Goal: Task Accomplishment & Management: Use online tool/utility

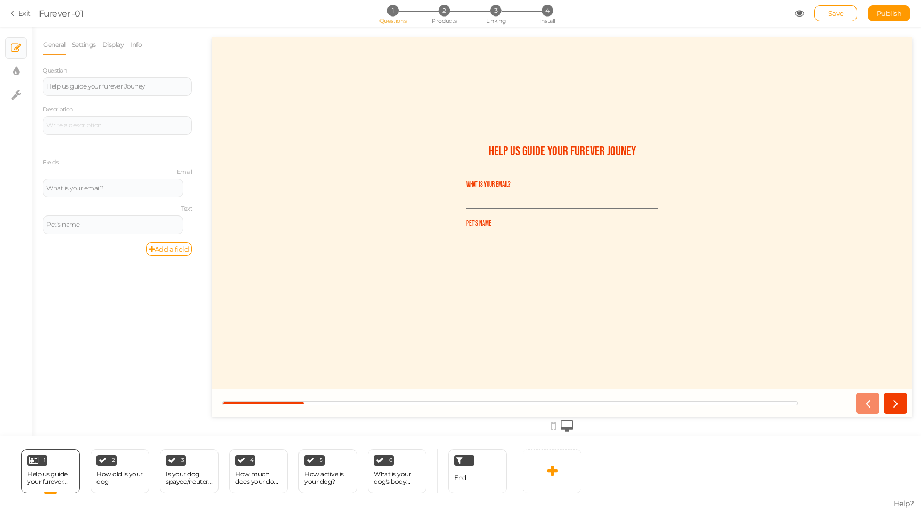
click at [13, 12] on icon at bounding box center [14, 14] width 7 height 10
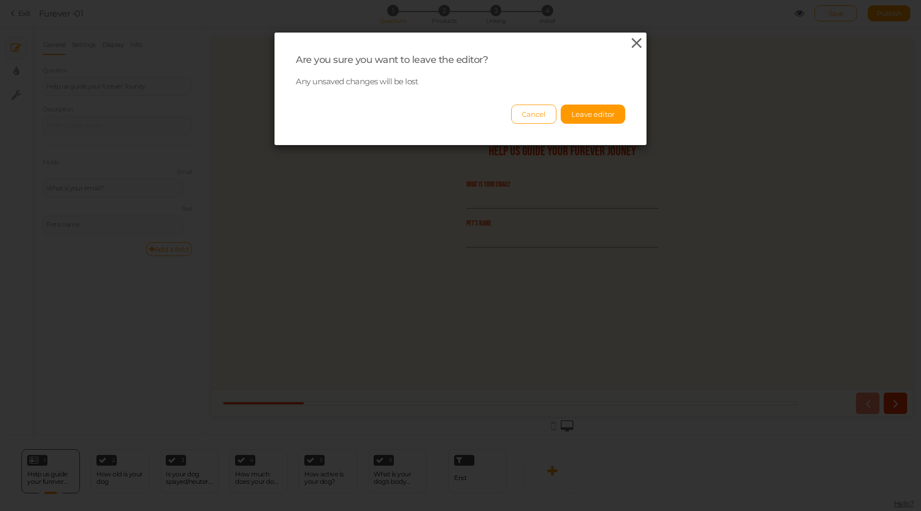
click at [629, 46] on icon at bounding box center [636, 43] width 15 height 16
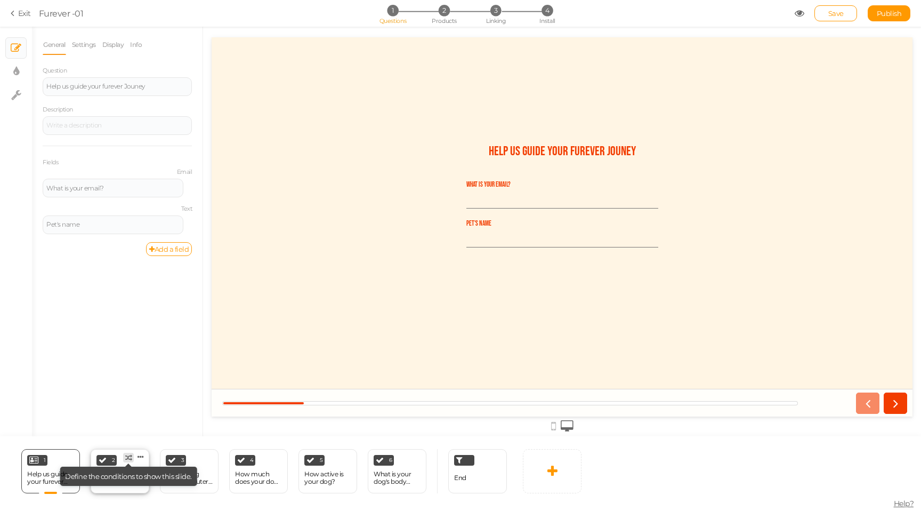
click at [118, 474] on tip-tip "× Define the conditions to show this slide." at bounding box center [128, 476] width 127 height 9
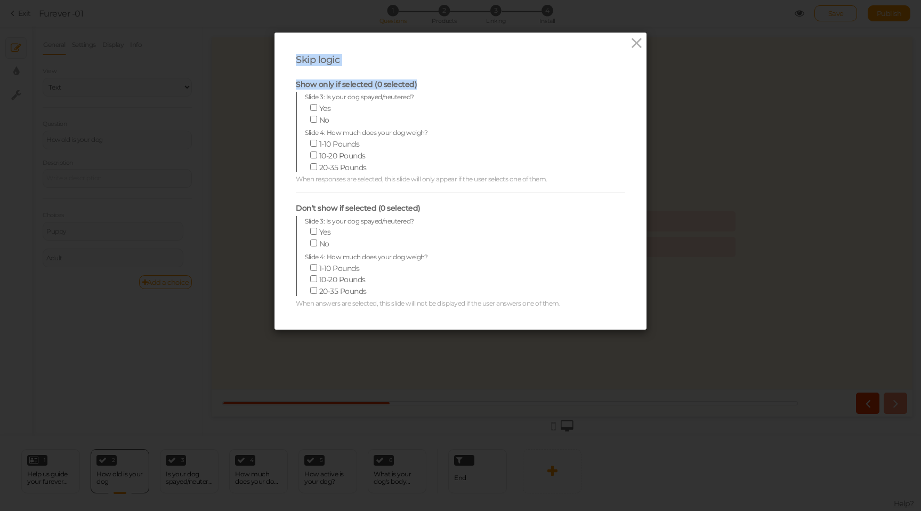
drag, startPoint x: 638, startPoint y: 45, endPoint x: 428, endPoint y: 92, distance: 215.3
click at [427, 92] on div "Skip logic Show only if selected (0 selected) Slide 3: Is your dog spayed/neute…" at bounding box center [461, 181] width 330 height 254
click at [637, 48] on icon at bounding box center [636, 43] width 15 height 16
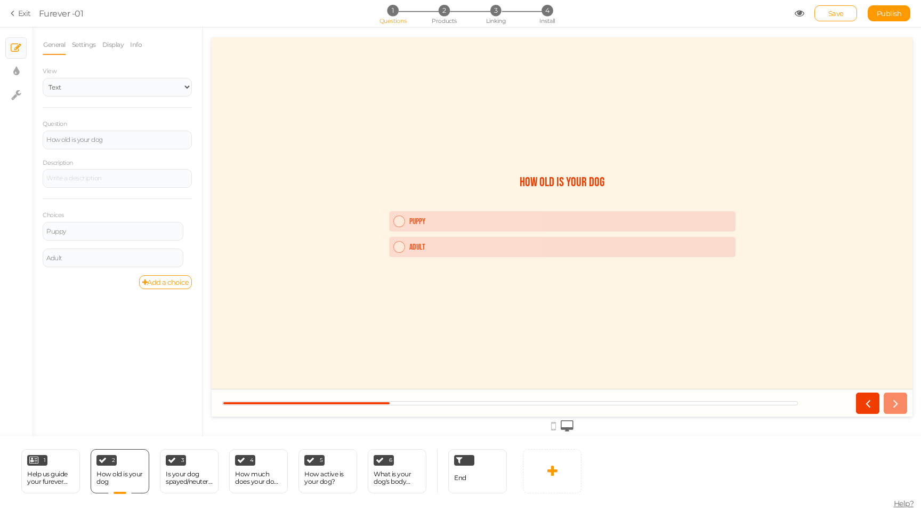
click at [442, 4] on section "Exit Furever -01 1 Questions 2 Products 3 Linking 4 Install Save Publish View p…" at bounding box center [460, 13] width 921 height 27
click at [443, 14] on span "2" at bounding box center [444, 10] width 11 height 11
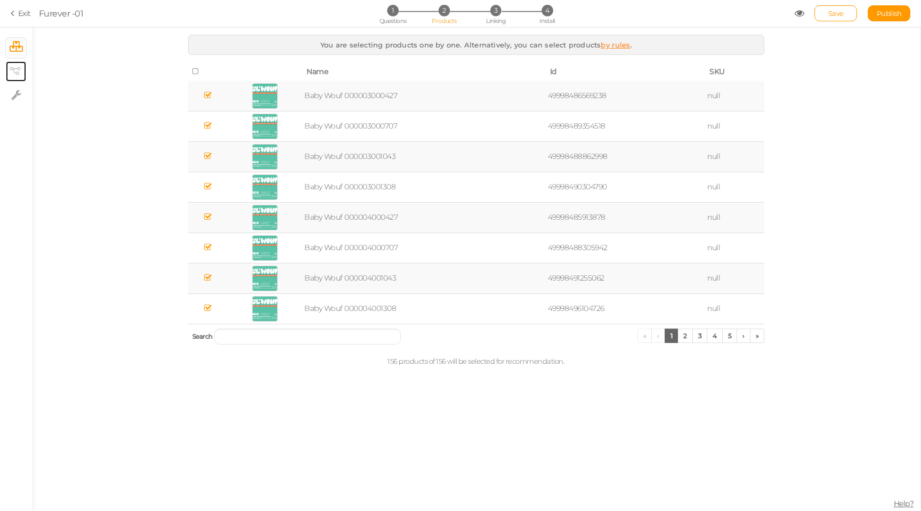
click at [7, 74] on link "× View tree" at bounding box center [16, 71] width 20 height 20
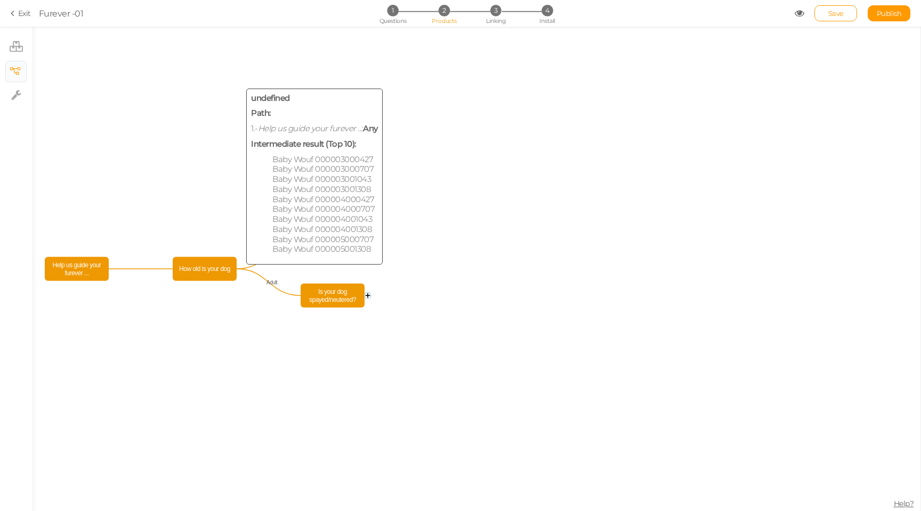
click at [212, 270] on span "How old is your dog" at bounding box center [204, 269] width 59 height 19
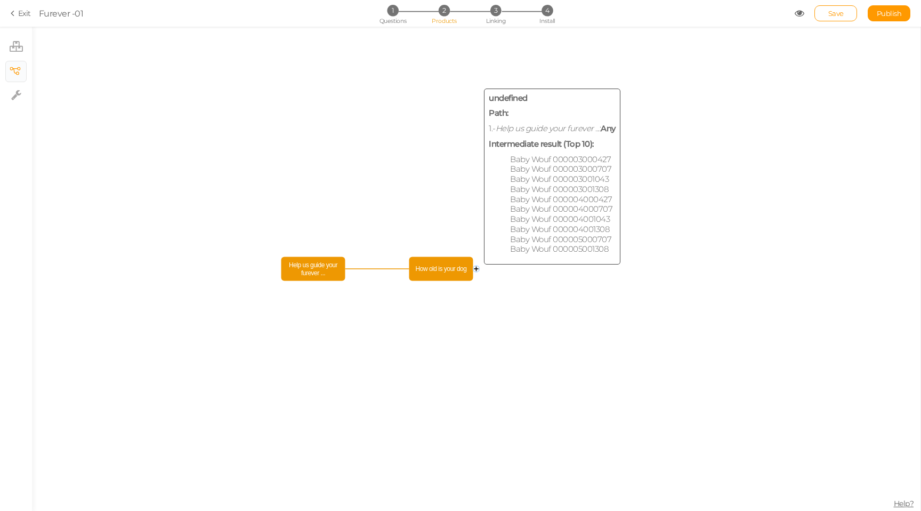
click at [472, 266] on rect at bounding box center [442, 269] width 64 height 24
click at [463, 268] on span "How old is your dog" at bounding box center [441, 269] width 59 height 19
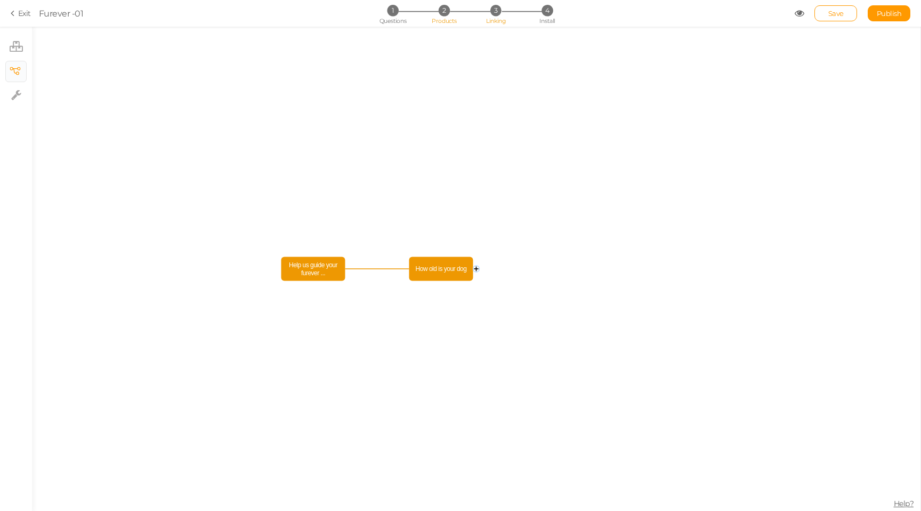
click at [502, 12] on li "3 Linking" at bounding box center [496, 10] width 50 height 11
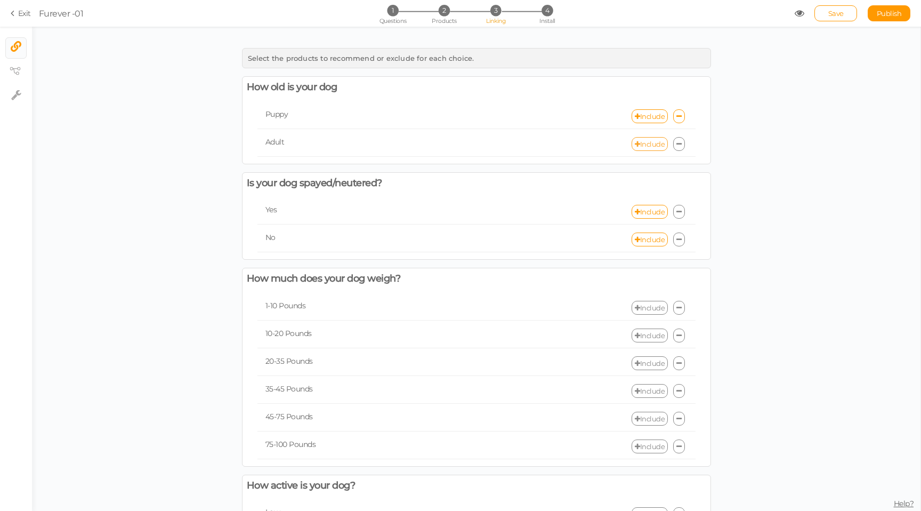
click at [648, 141] on link "Include" at bounding box center [650, 144] width 36 height 14
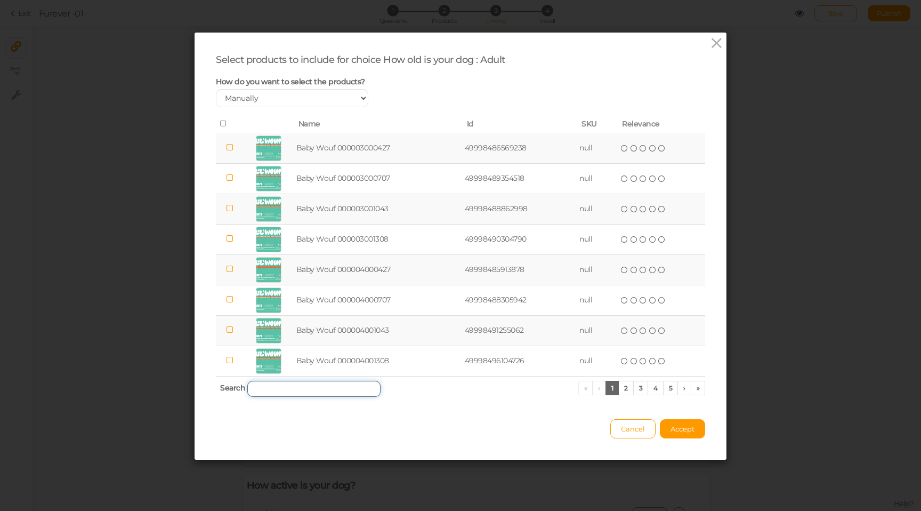
click at [301, 391] on input "search" at bounding box center [313, 389] width 133 height 16
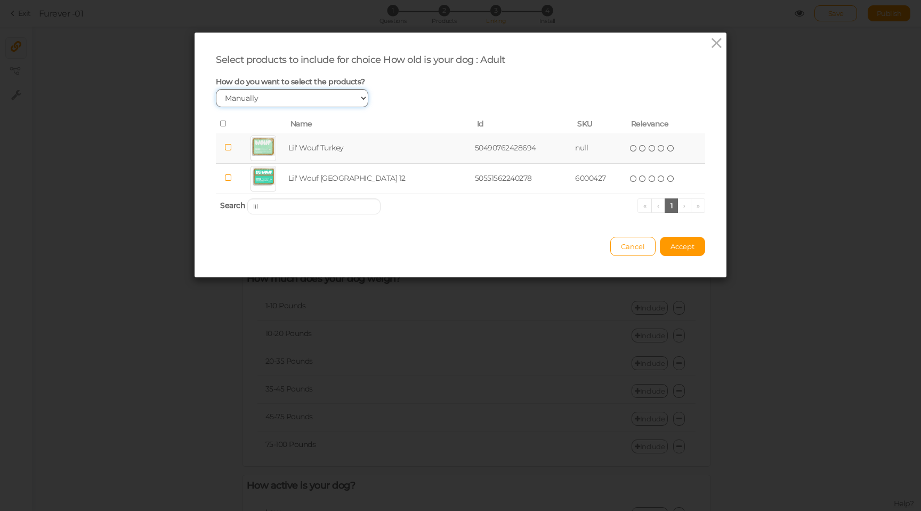
click at [347, 92] on select "Manually By tags By price" at bounding box center [292, 98] width 153 height 18
click at [306, 205] on input "lil" at bounding box center [313, 206] width 133 height 16
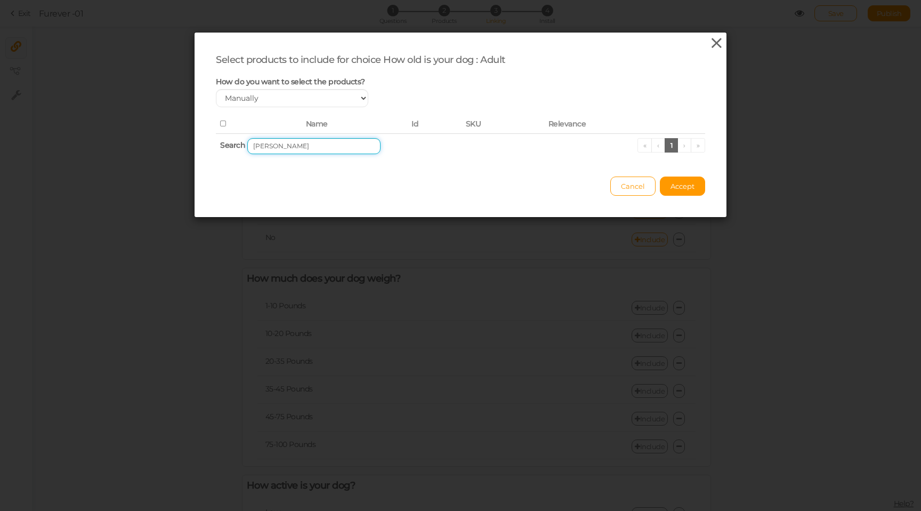
type input "[PERSON_NAME]"
click at [718, 44] on icon at bounding box center [716, 43] width 15 height 16
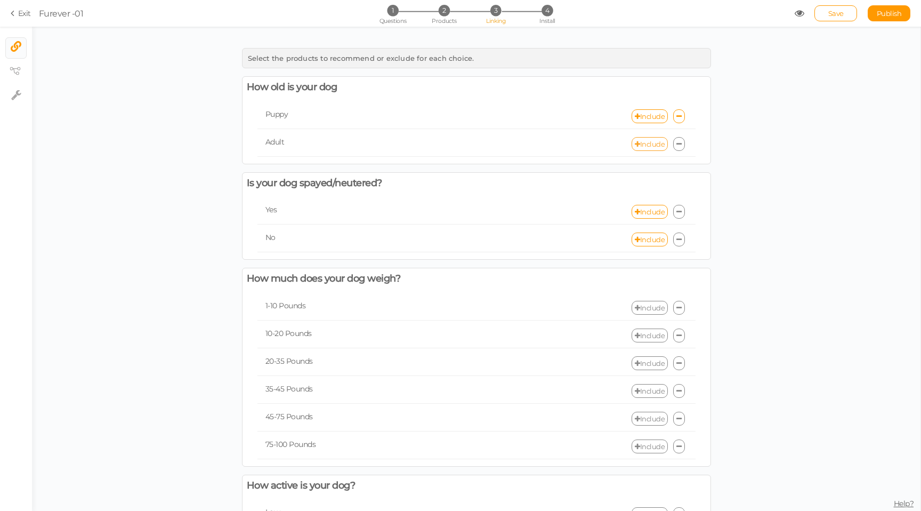
click at [644, 143] on link "Include" at bounding box center [650, 144] width 36 height 14
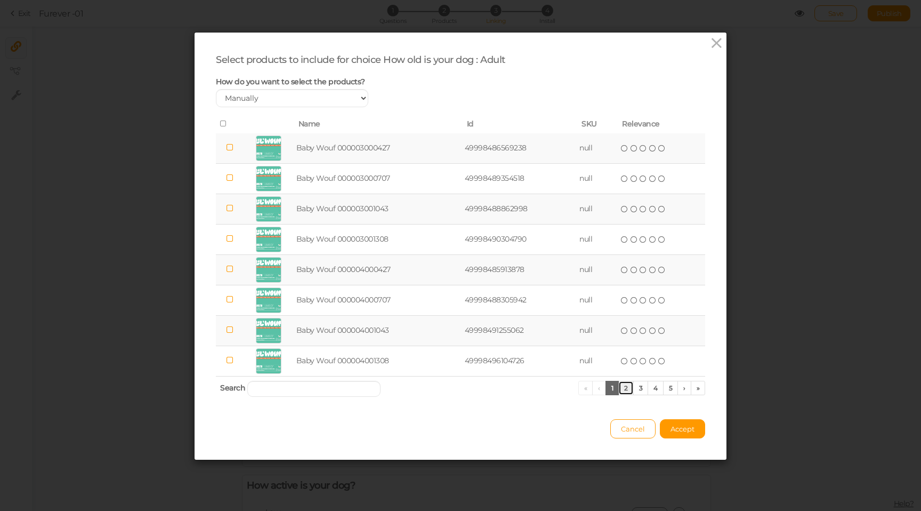
click at [629, 391] on link "2" at bounding box center [626, 388] width 15 height 14
click at [637, 390] on link "3" at bounding box center [640, 388] width 15 height 14
click at [652, 388] on link "4" at bounding box center [656, 388] width 16 height 14
click at [657, 388] on link "5" at bounding box center [655, 388] width 15 height 14
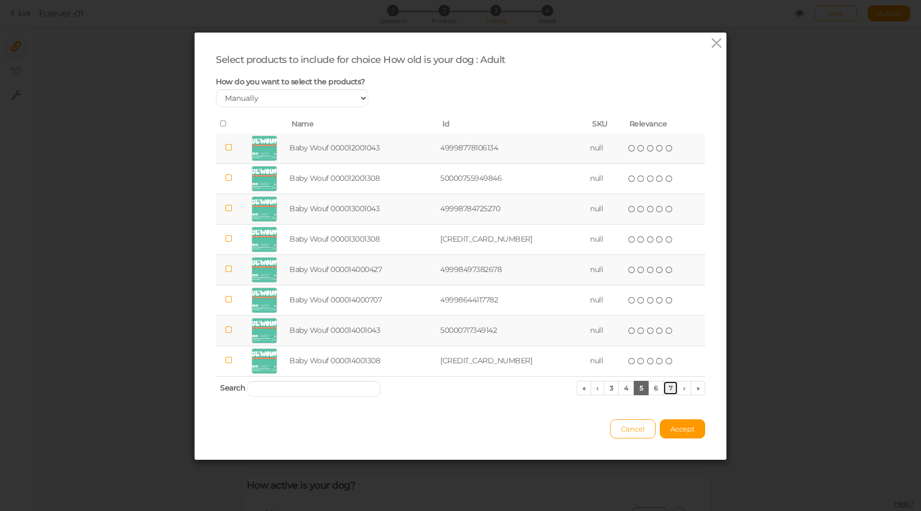
click at [671, 387] on link "7" at bounding box center [670, 388] width 15 height 14
click at [681, 388] on link "›" at bounding box center [685, 388] width 14 height 14
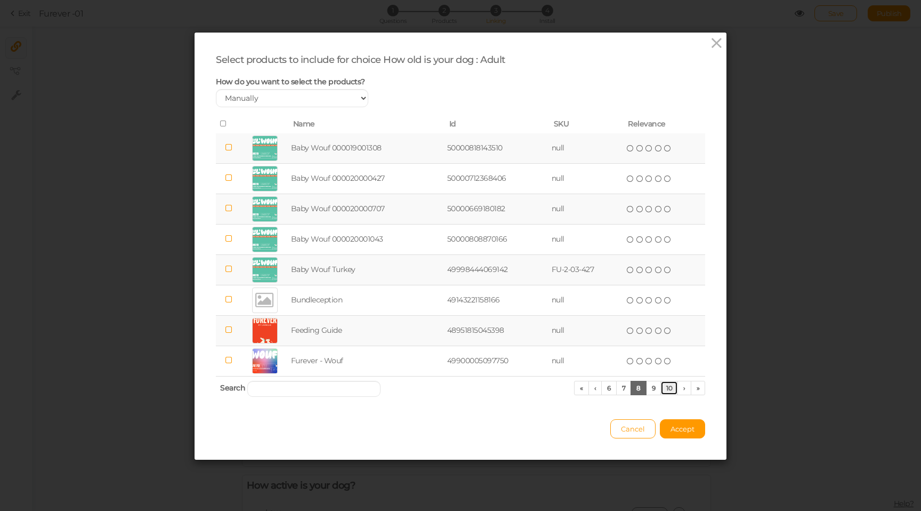
click at [672, 388] on link "10" at bounding box center [670, 388] width 18 height 14
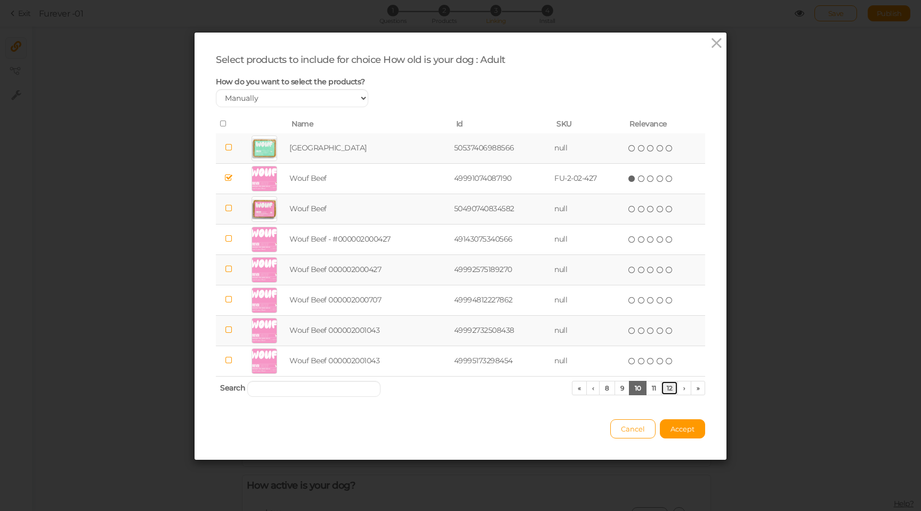
click at [662, 388] on link "12" at bounding box center [669, 388] width 17 height 14
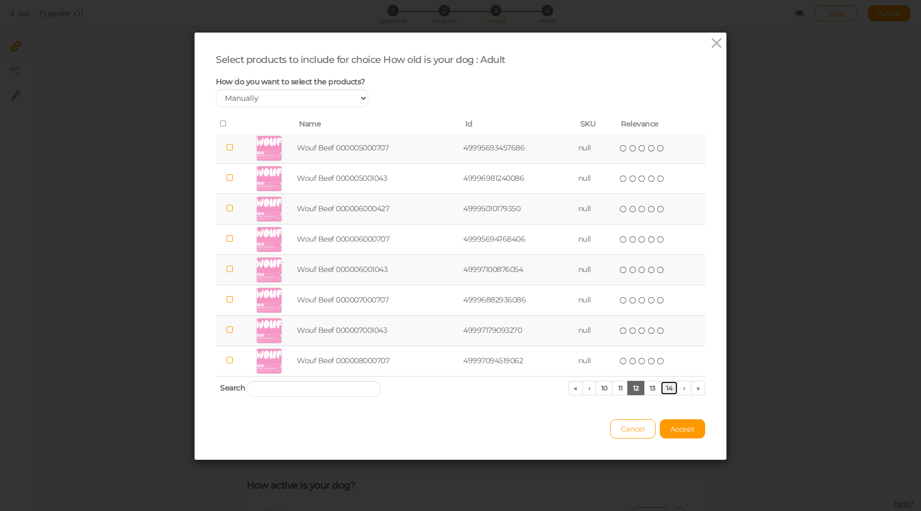
click at [677, 388] on link "14" at bounding box center [670, 388] width 18 height 14
click at [683, 388] on link "›" at bounding box center [685, 388] width 14 height 14
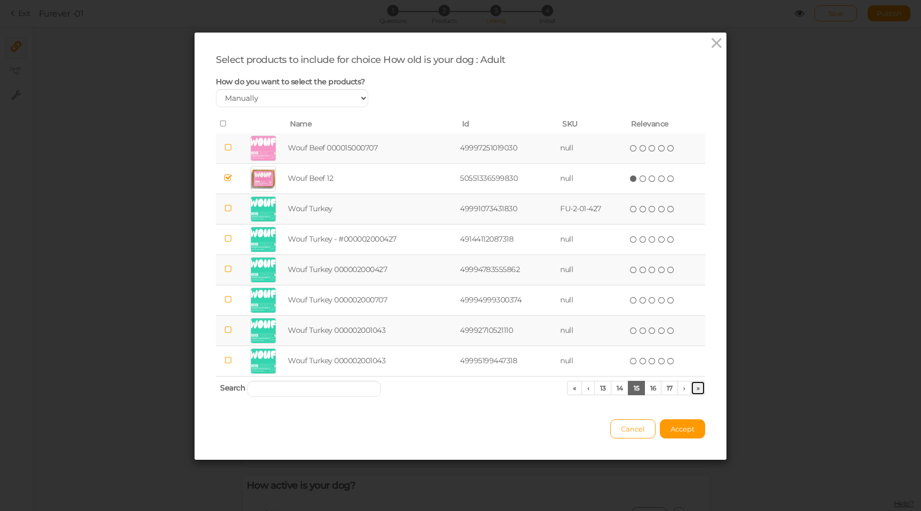
click at [694, 388] on link "»" at bounding box center [698, 388] width 15 height 14
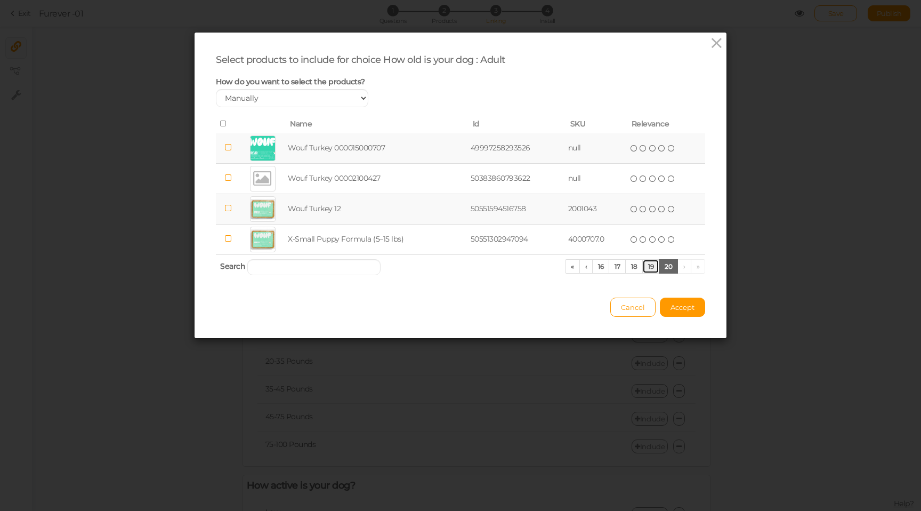
click at [652, 266] on link "19" at bounding box center [651, 266] width 17 height 14
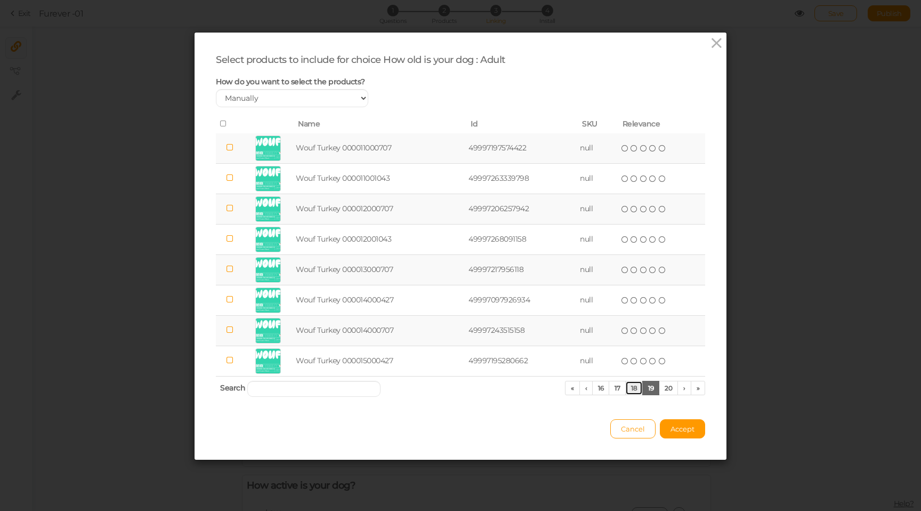
click at [640, 390] on link "18" at bounding box center [634, 388] width 18 height 14
click at [619, 389] on link "17" at bounding box center [617, 388] width 17 height 14
click at [606, 386] on link "15" at bounding box center [603, 388] width 17 height 14
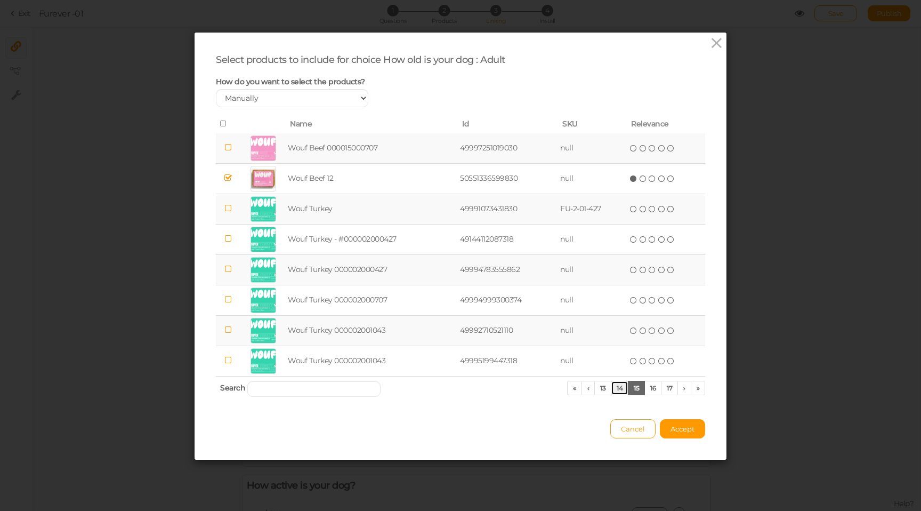
click at [616, 389] on link "14" at bounding box center [620, 388] width 18 height 14
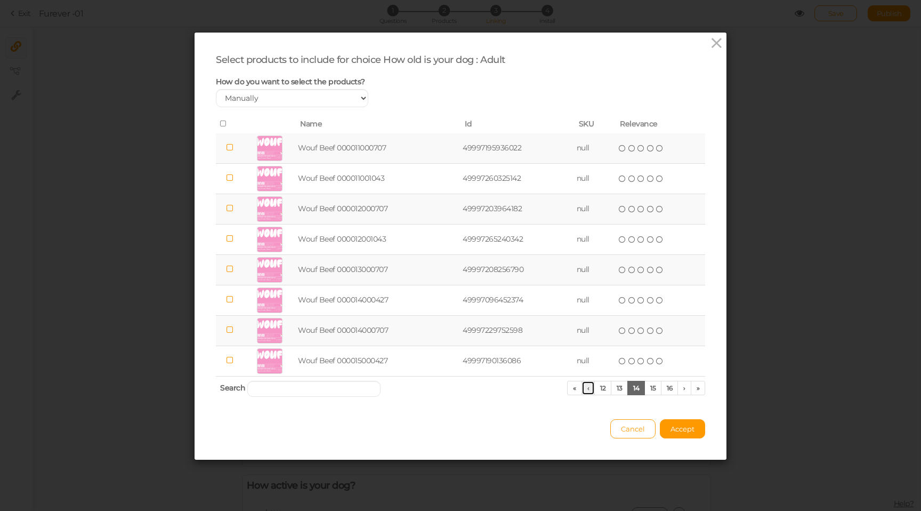
click at [587, 388] on link "‹" at bounding box center [589, 388] width 14 height 14
click at [587, 388] on link "‹" at bounding box center [590, 388] width 14 height 14
click at [589, 389] on link "‹" at bounding box center [590, 388] width 14 height 14
click at [589, 389] on link "‹" at bounding box center [592, 388] width 14 height 14
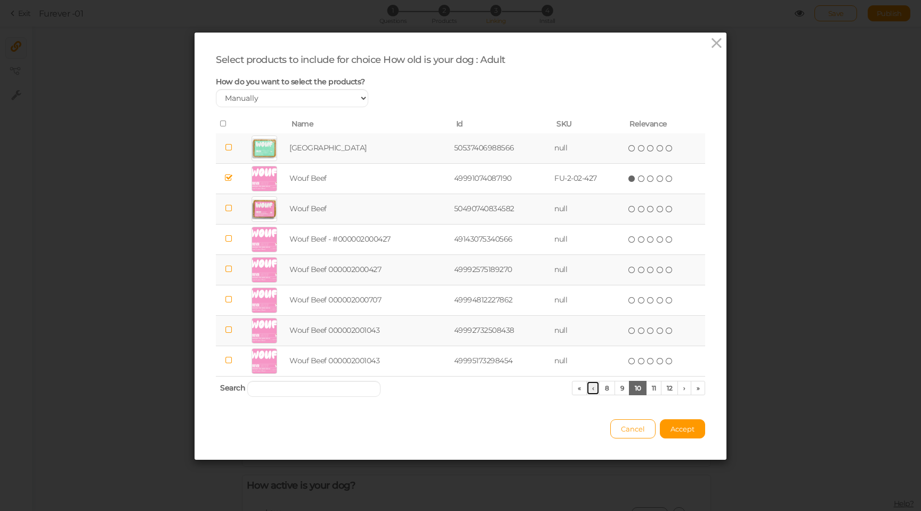
click at [589, 389] on link "‹" at bounding box center [594, 388] width 14 height 14
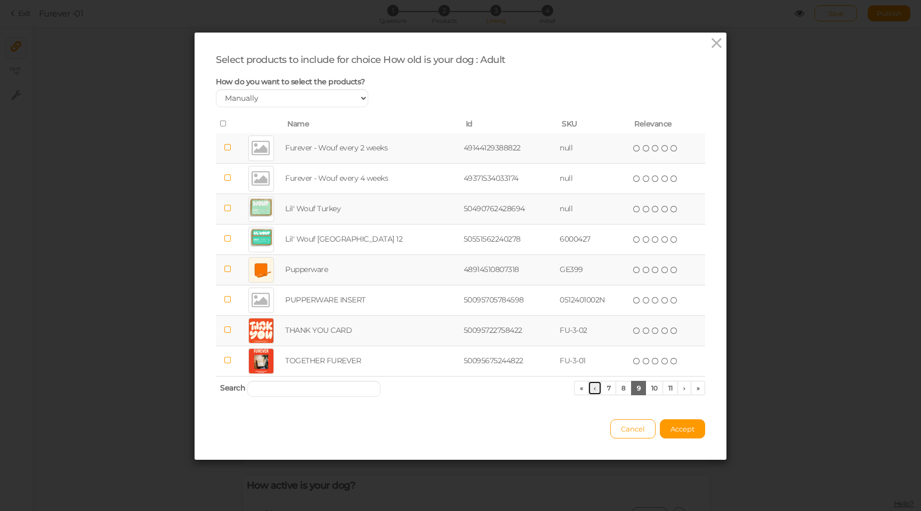
click at [589, 389] on link "‹" at bounding box center [595, 388] width 14 height 14
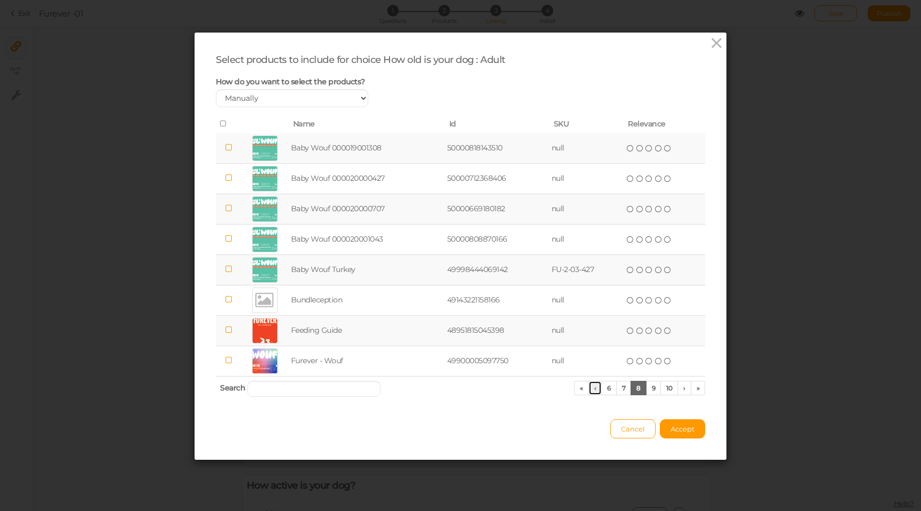
click at [589, 389] on link "‹" at bounding box center [596, 388] width 14 height 14
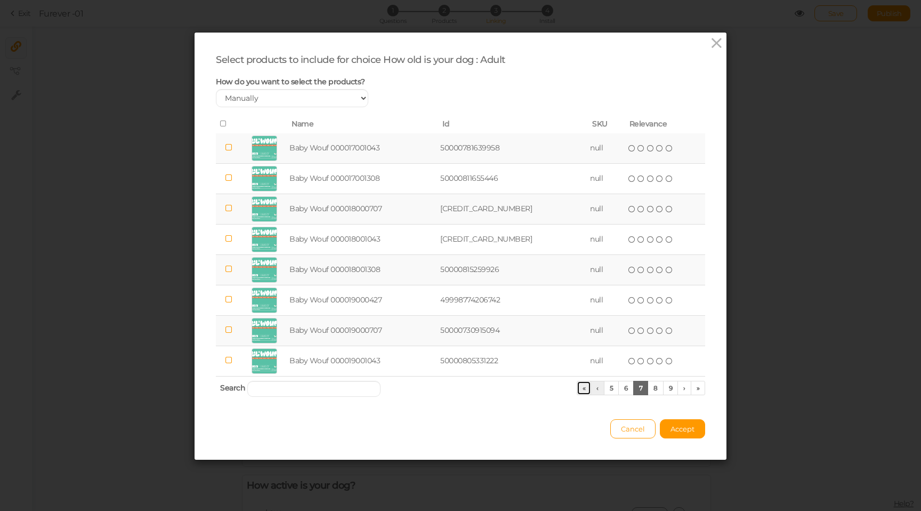
click at [589, 389] on link "«" at bounding box center [584, 388] width 15 height 14
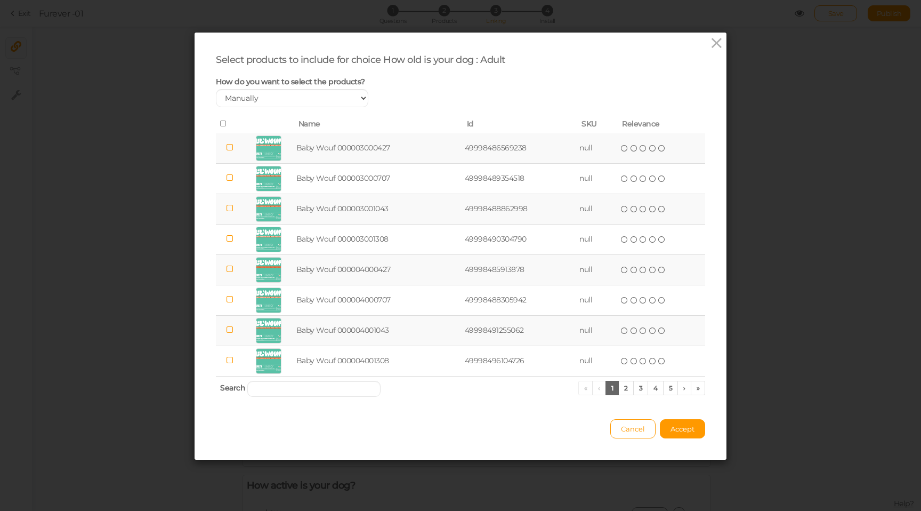
click at [611, 416] on div "Cancel Accept" at bounding box center [461, 423] width 490 height 29
click at [621, 424] on span "Cancel" at bounding box center [633, 428] width 24 height 9
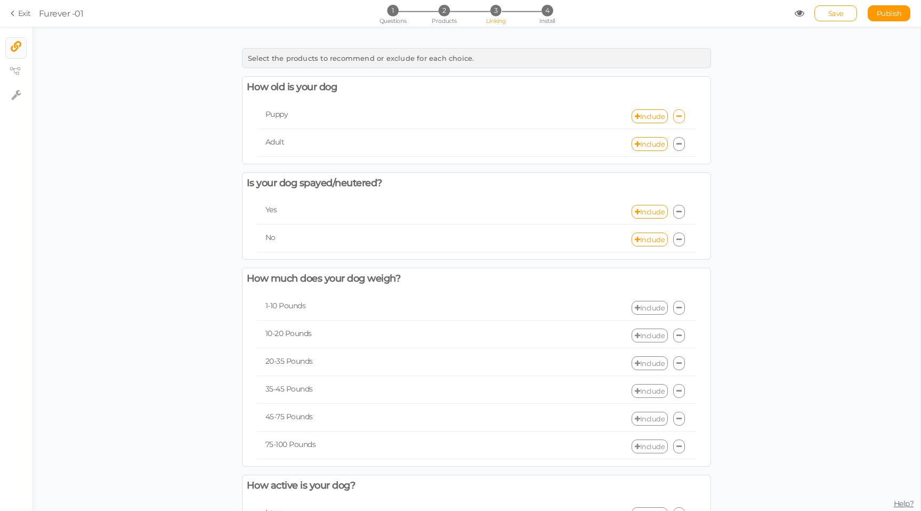
click at [682, 116] on link at bounding box center [679, 116] width 12 height 14
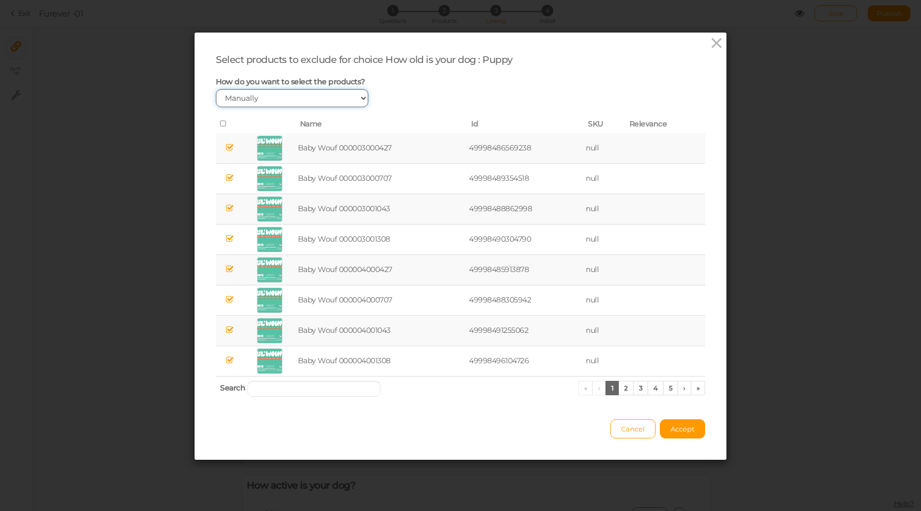
click at [309, 99] on select "Manually By tags By price" at bounding box center [292, 98] width 153 height 18
select select "expr"
click at [216, 89] on select "Manually By tags By price" at bounding box center [292, 98] width 153 height 18
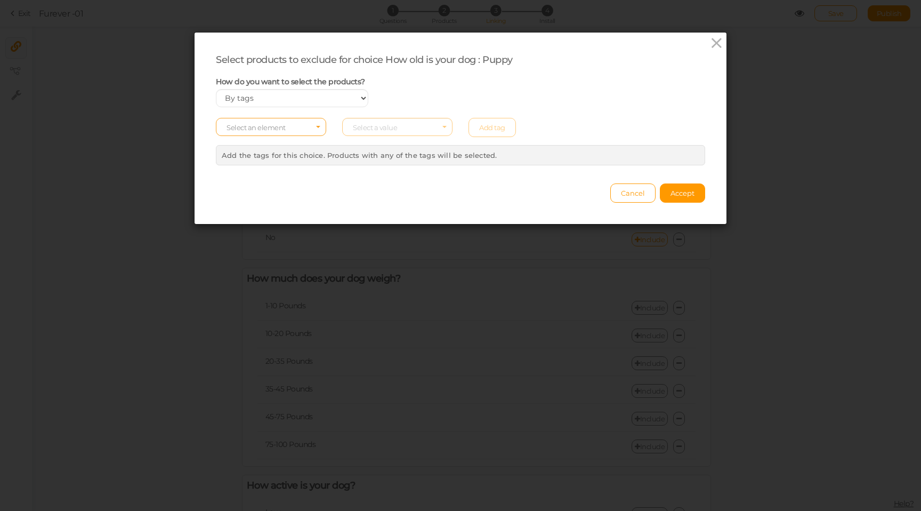
click at [298, 130] on span "Select an element" at bounding box center [271, 127] width 110 height 18
click at [413, 202] on div "Cancel Accept" at bounding box center [461, 187] width 490 height 29
click at [314, 128] on span "Select an element" at bounding box center [271, 127] width 110 height 18
click at [298, 155] on span "tag" at bounding box center [270, 156] width 109 height 12
click at [406, 118] on span "Select a value" at bounding box center [397, 127] width 110 height 18
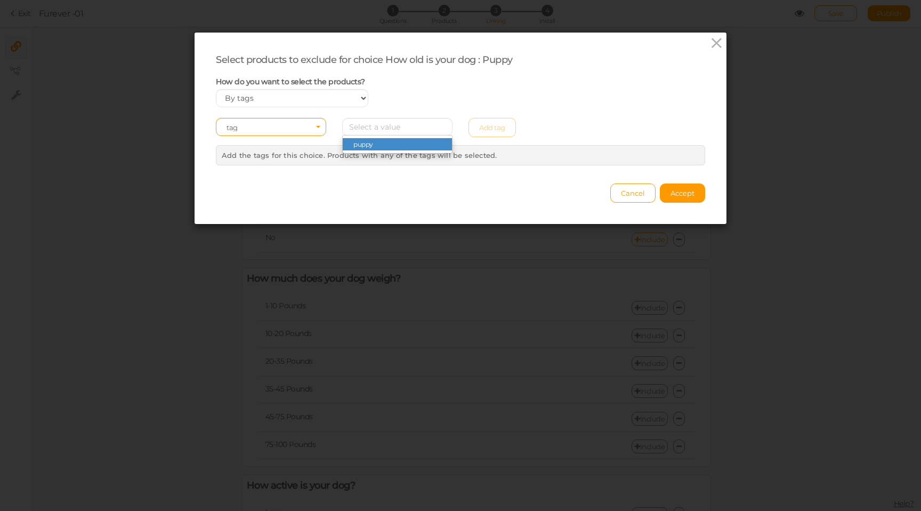
click at [342, 211] on div "Select products to exclude for choice How old is your dog : Puppy How do you wa…" at bounding box center [461, 128] width 532 height 191
click at [723, 45] on icon at bounding box center [716, 43] width 15 height 16
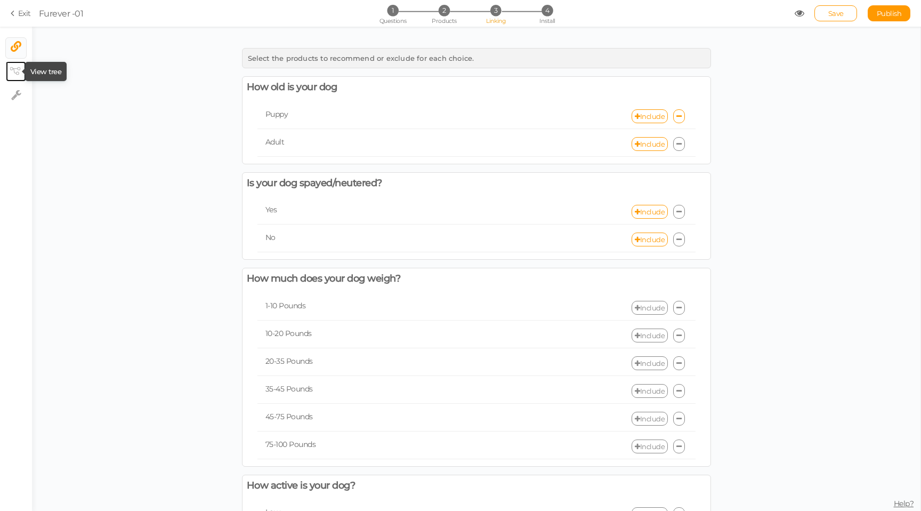
click at [13, 70] on icon at bounding box center [15, 71] width 11 height 8
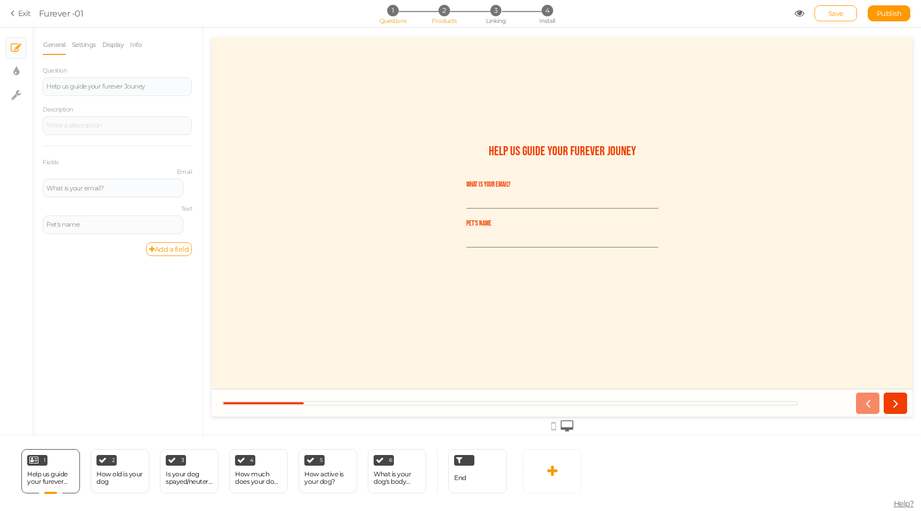
click at [459, 9] on li "2 Products" at bounding box center [445, 10] width 50 height 11
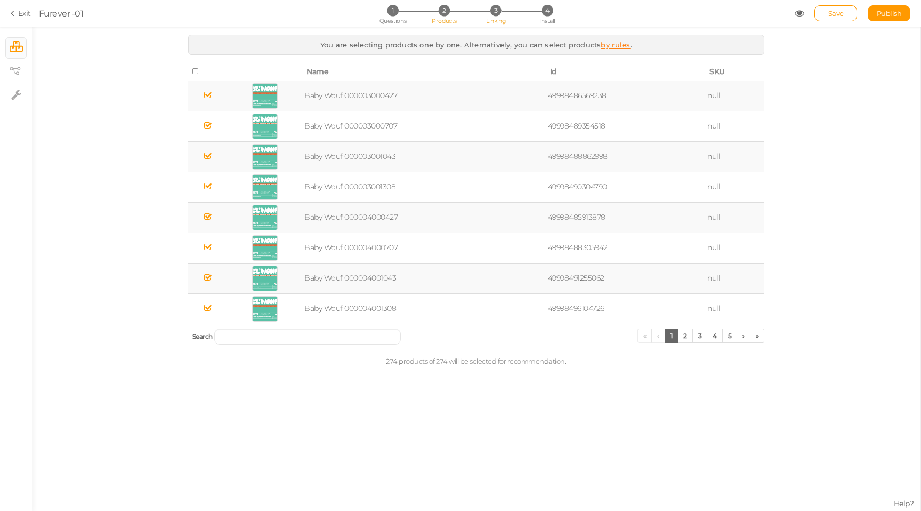
click at [483, 9] on li "3 Linking" at bounding box center [496, 10] width 50 height 11
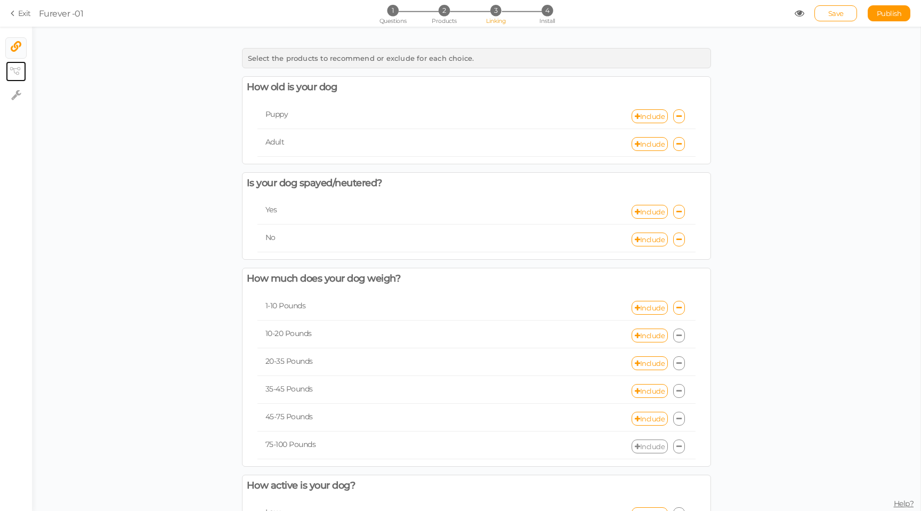
click at [10, 76] on link "× View tree" at bounding box center [16, 71] width 20 height 20
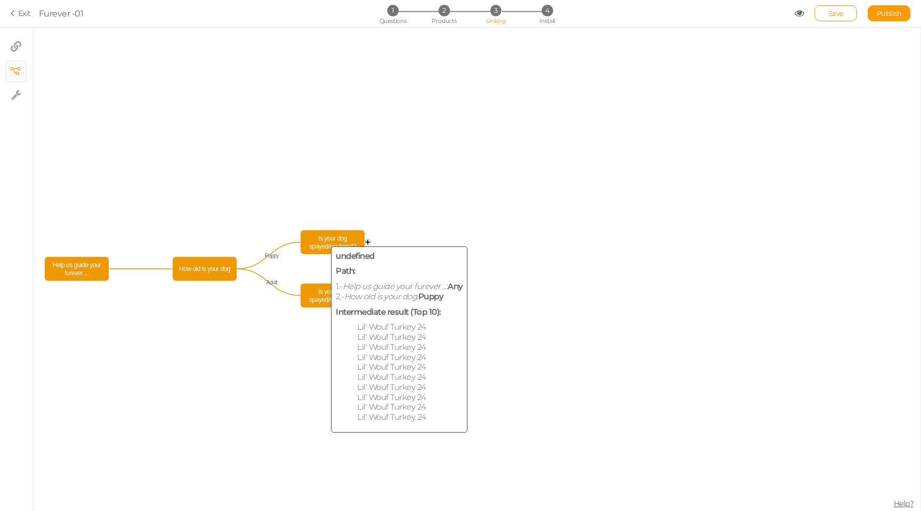
click at [317, 244] on span "Is your dog spayed/neutered?" at bounding box center [332, 242] width 59 height 19
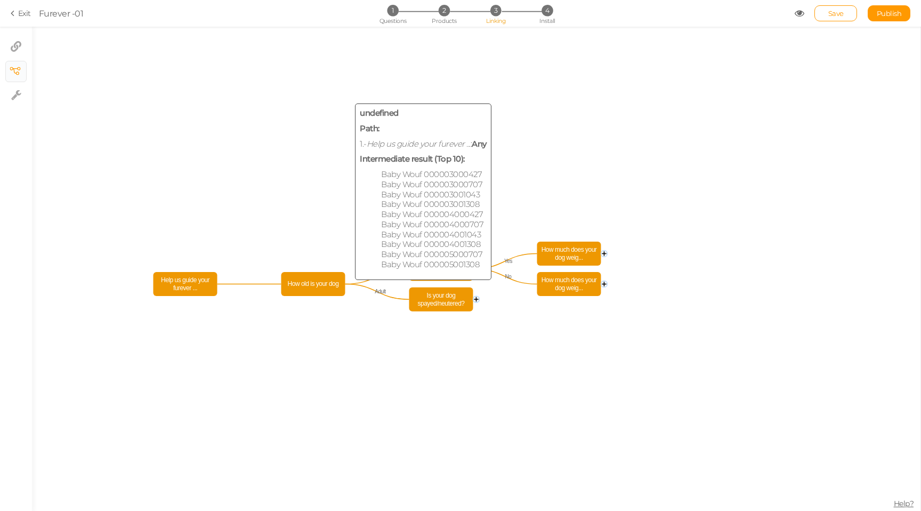
click at [318, 285] on span "How old is your dog" at bounding box center [313, 284] width 59 height 19
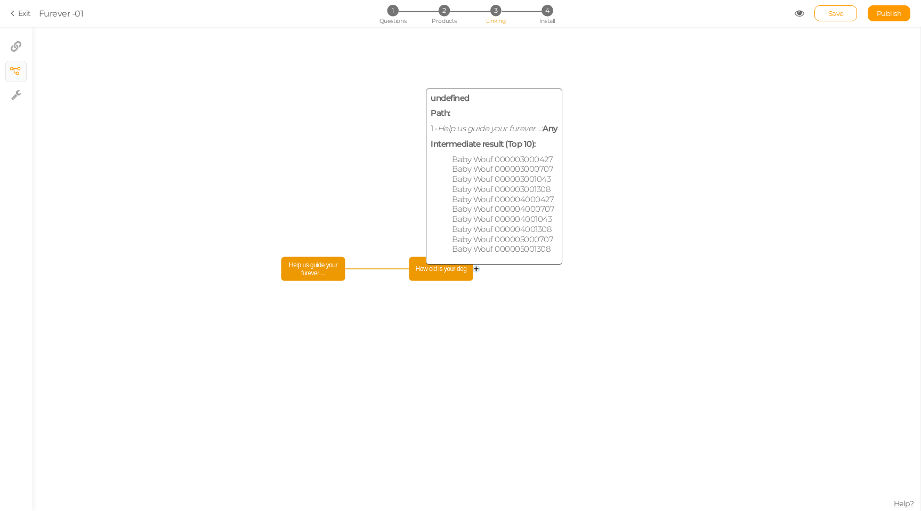
click at [428, 266] on span "How old is your dog" at bounding box center [441, 269] width 59 height 19
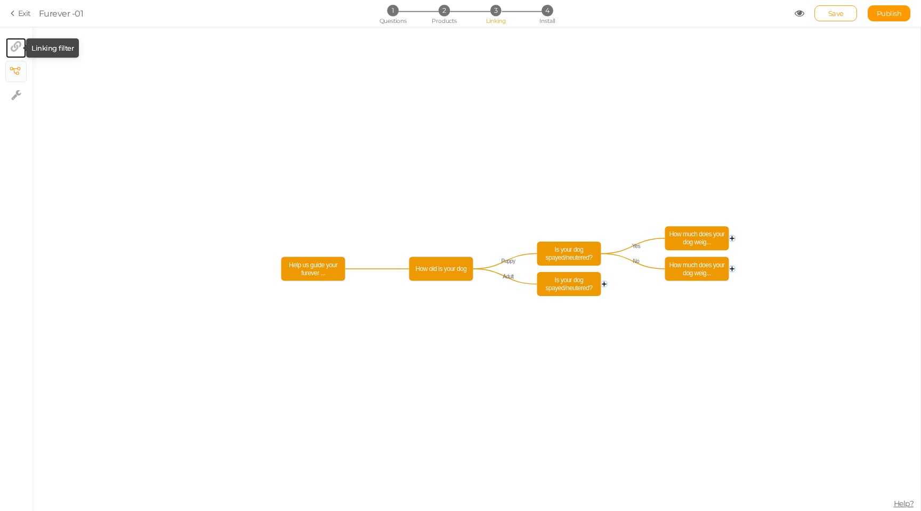
click at [13, 52] on tip-cont at bounding box center [16, 48] width 11 height 13
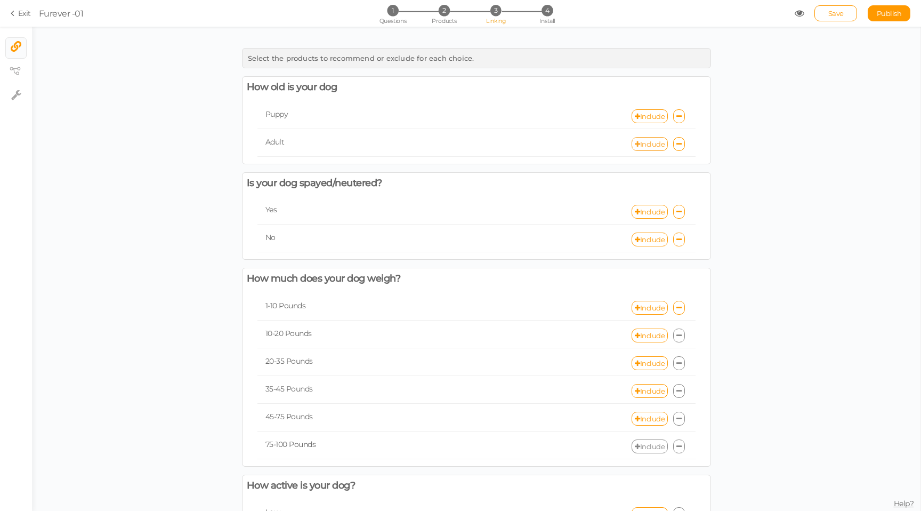
click at [657, 143] on link "Include" at bounding box center [650, 144] width 36 height 14
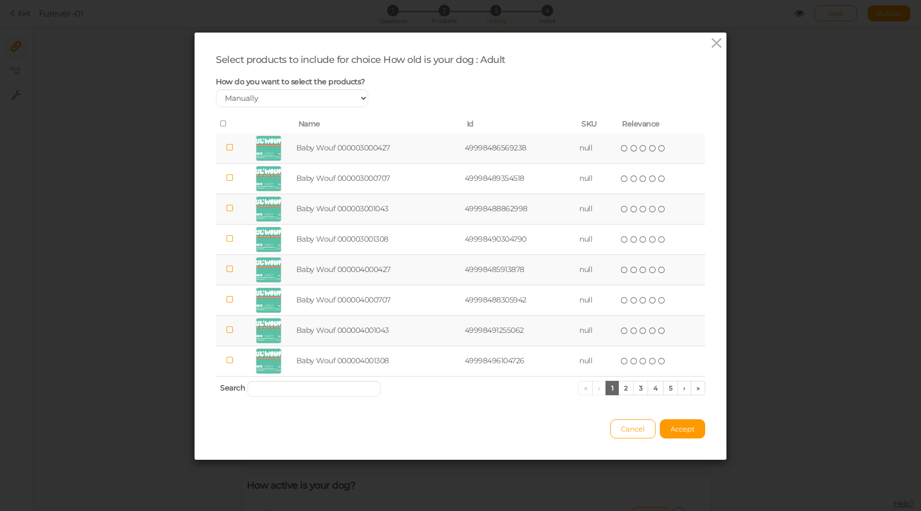
click at [222, 126] on icon at bounding box center [223, 123] width 7 height 7
click at [221, 123] on icon at bounding box center [223, 123] width 7 height 7
click at [220, 123] on icon at bounding box center [223, 123] width 7 height 7
click at [685, 426] on span "Accept" at bounding box center [683, 428] width 24 height 9
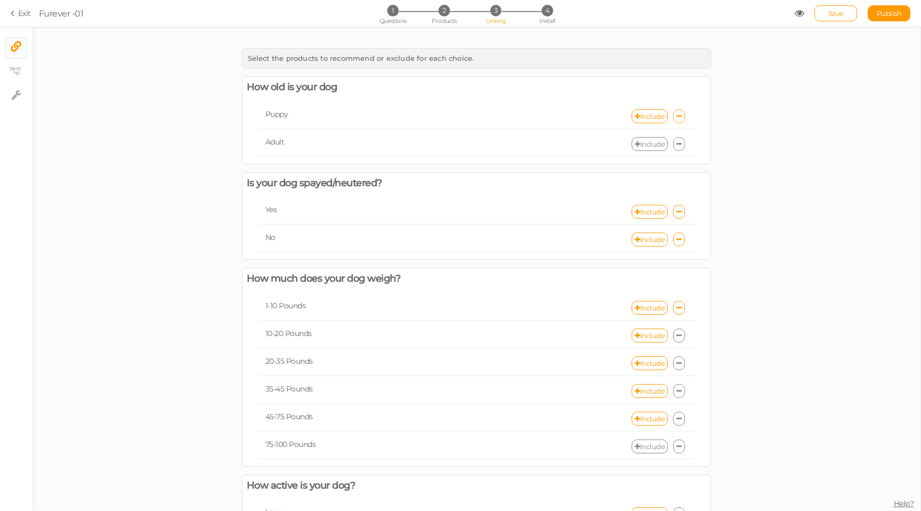
click at [677, 119] on icon at bounding box center [679, 116] width 5 height 7
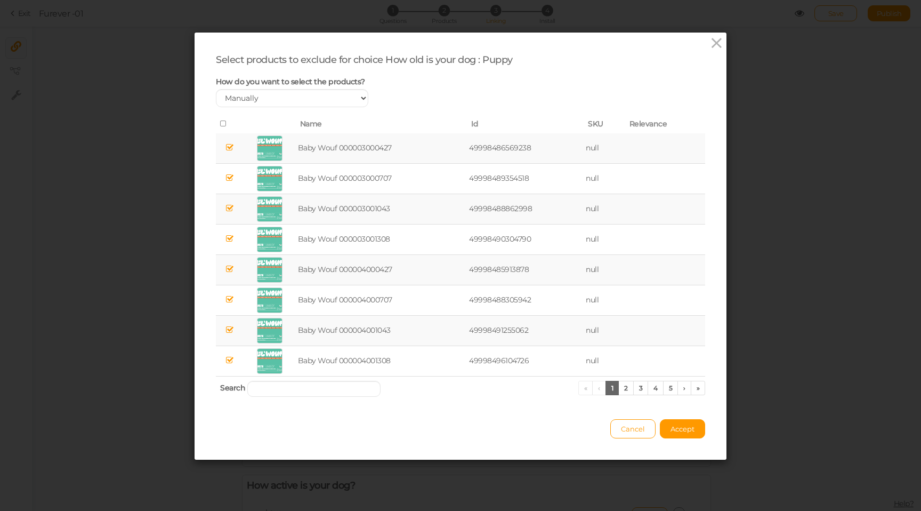
click at [224, 124] on icon at bounding box center [223, 123] width 7 height 7
click at [688, 421] on button "Accept" at bounding box center [682, 428] width 45 height 19
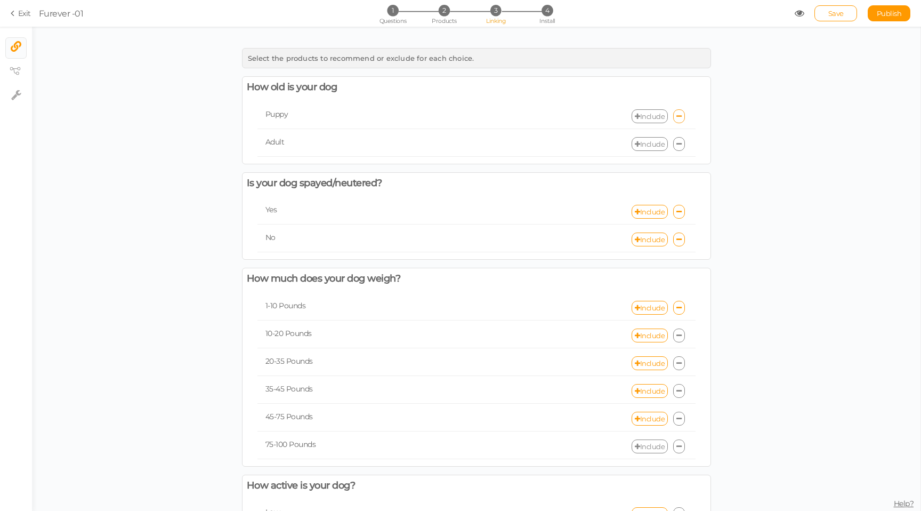
click at [675, 119] on link at bounding box center [679, 116] width 12 height 14
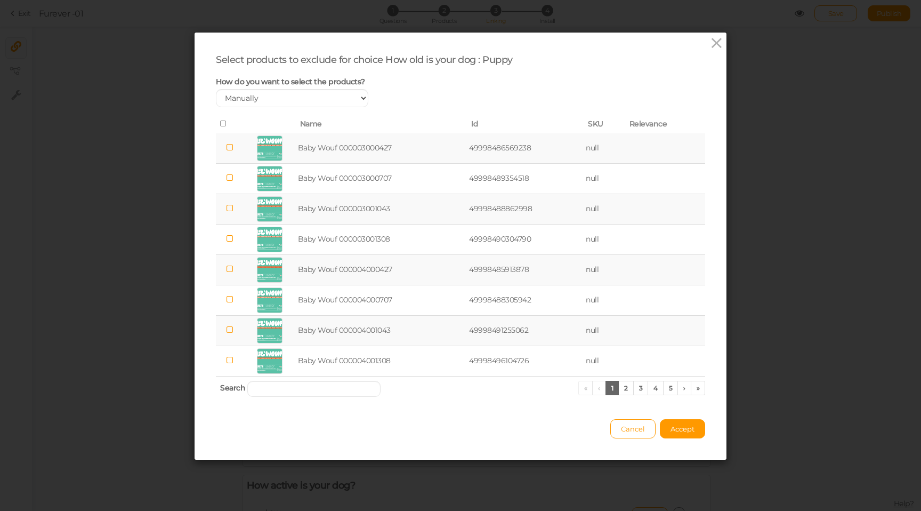
click at [220, 126] on icon at bounding box center [223, 123] width 7 height 7
click at [695, 434] on button "Accept" at bounding box center [682, 428] width 45 height 19
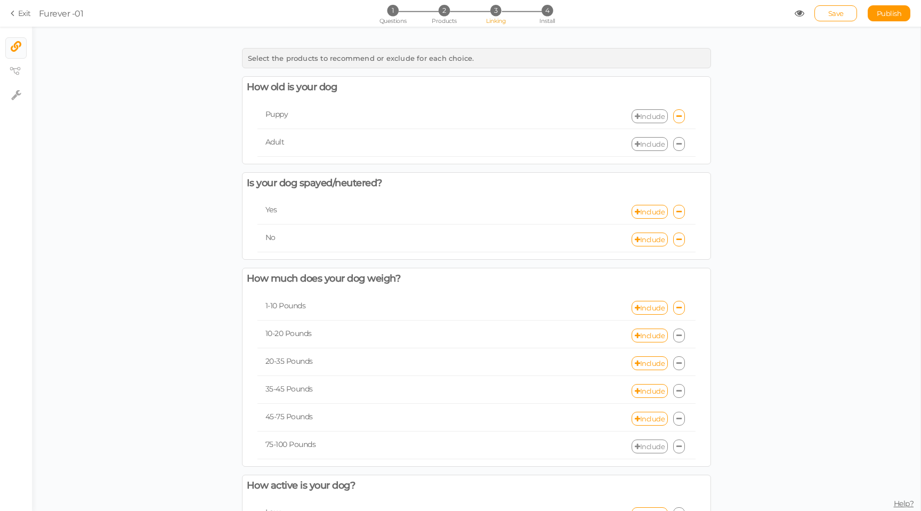
click at [681, 124] on div "Puppy Include" at bounding box center [477, 116] width 438 height 25
click at [680, 115] on icon at bounding box center [679, 116] width 5 height 7
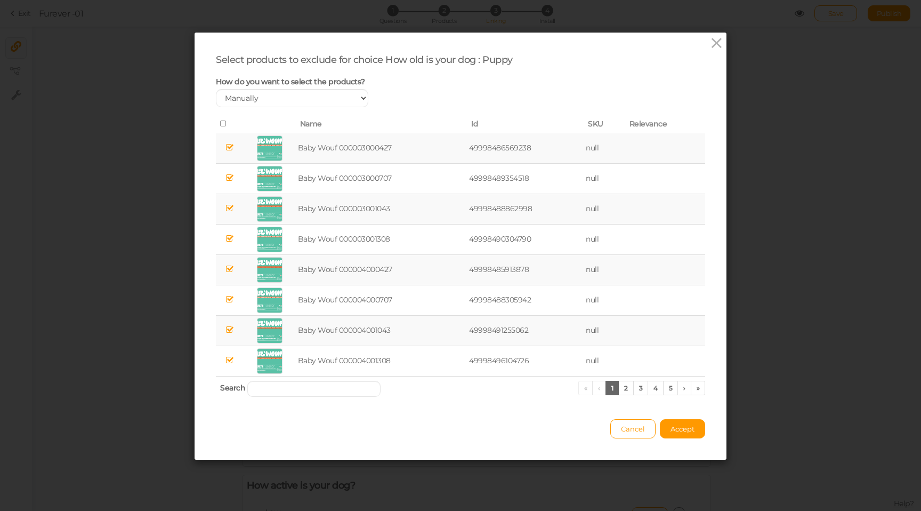
click at [223, 123] on icon at bounding box center [223, 123] width 7 height 7
click at [225, 122] on icon at bounding box center [223, 123] width 7 height 7
click at [677, 425] on span "Accept" at bounding box center [683, 428] width 24 height 9
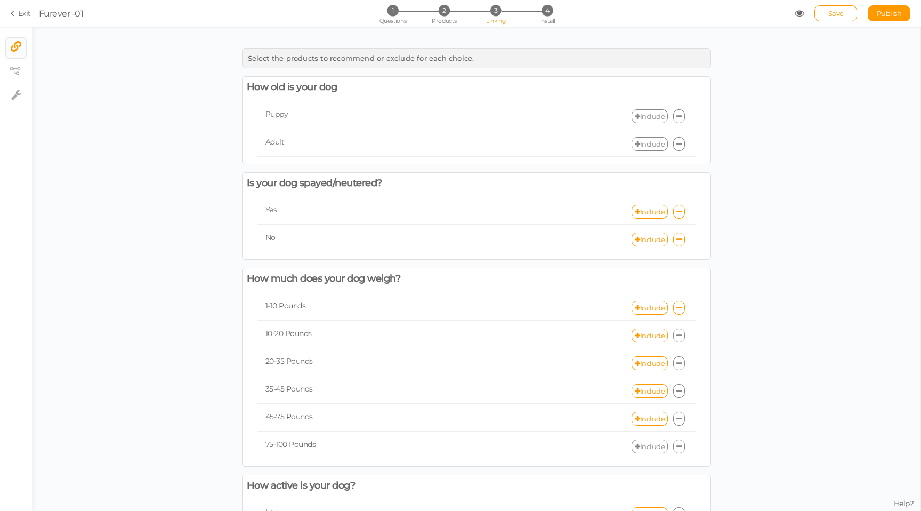
click at [654, 111] on link "Include" at bounding box center [650, 116] width 36 height 14
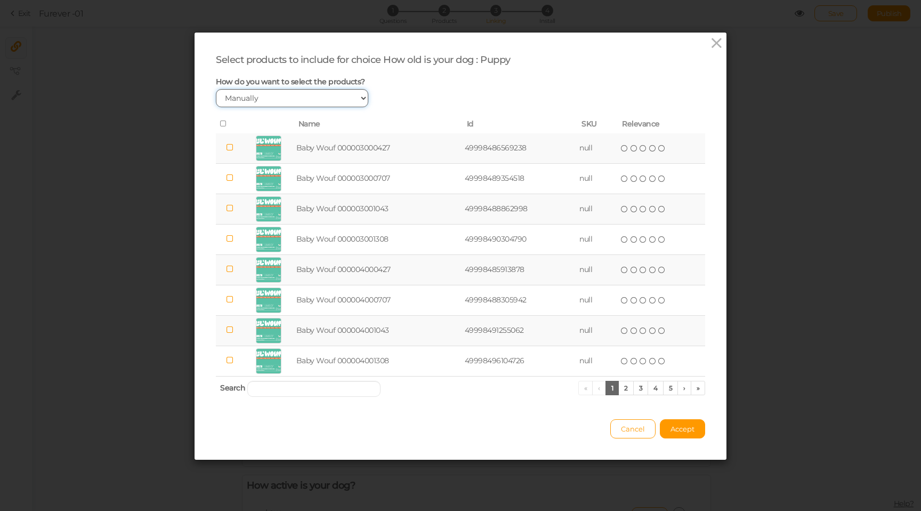
click at [269, 102] on select "Manually By tags By price" at bounding box center [292, 98] width 153 height 18
select select "expr"
click at [216, 89] on select "Manually By tags By price" at bounding box center [292, 98] width 153 height 18
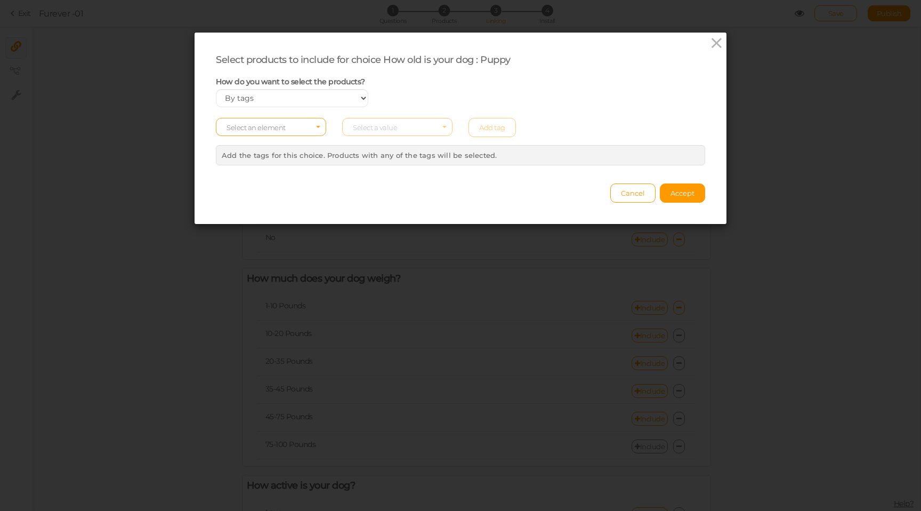
click at [283, 128] on span "Select an element" at bounding box center [256, 127] width 59 height 9
click at [251, 158] on span "tag" at bounding box center [270, 156] width 109 height 12
click at [351, 135] on span "Select a value" at bounding box center [397, 127] width 110 height 18
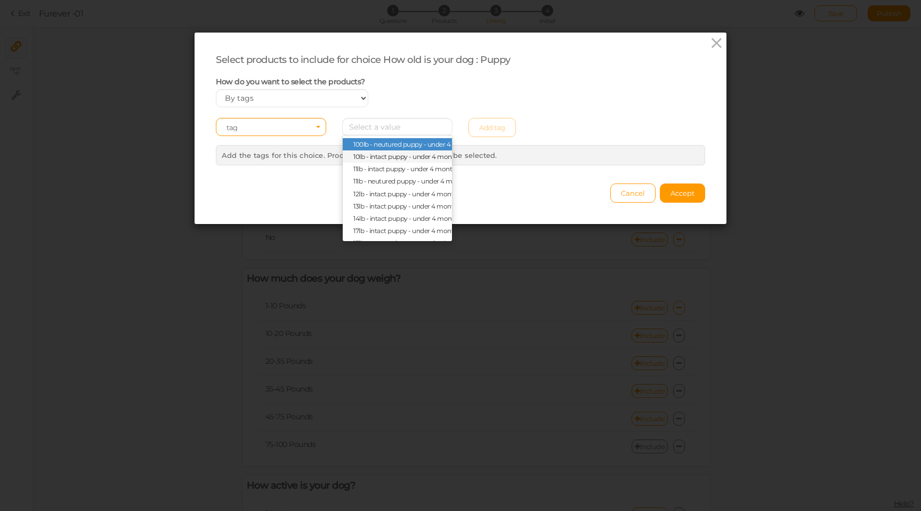
click at [367, 156] on span "10lb - intact puppy - under 4 months" at bounding box center [408, 157] width 108 height 8
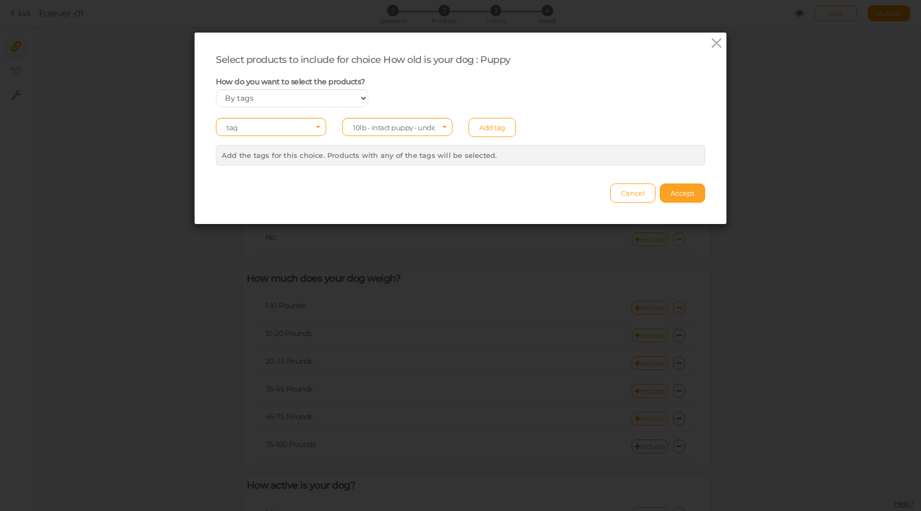
click at [681, 191] on span "Accept" at bounding box center [683, 193] width 24 height 9
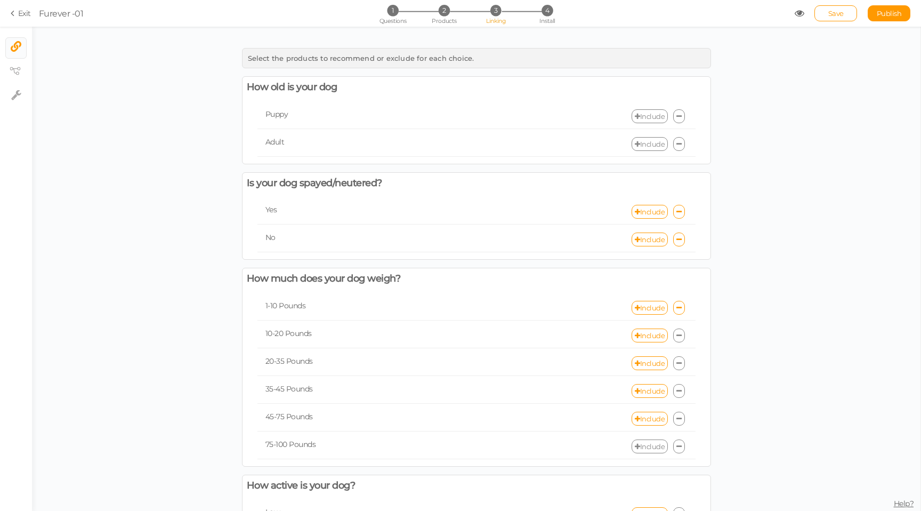
click at [651, 115] on link "Include" at bounding box center [650, 116] width 36 height 14
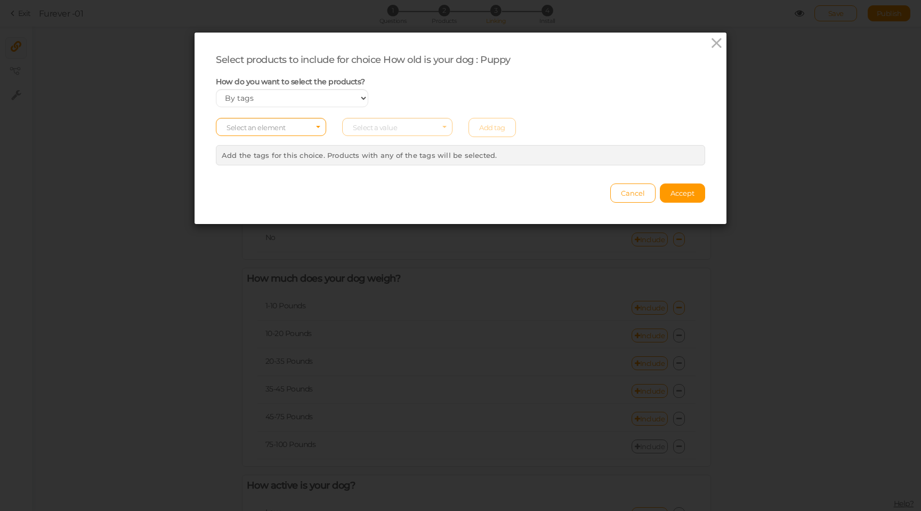
click at [358, 131] on div "Select an element Select a value Add tag" at bounding box center [461, 127] width 506 height 19
click at [276, 124] on span "Select an element" at bounding box center [256, 127] width 59 height 9
click at [239, 152] on span "tag" at bounding box center [270, 156] width 109 height 12
click at [271, 126] on span "tag" at bounding box center [268, 127] width 82 height 7
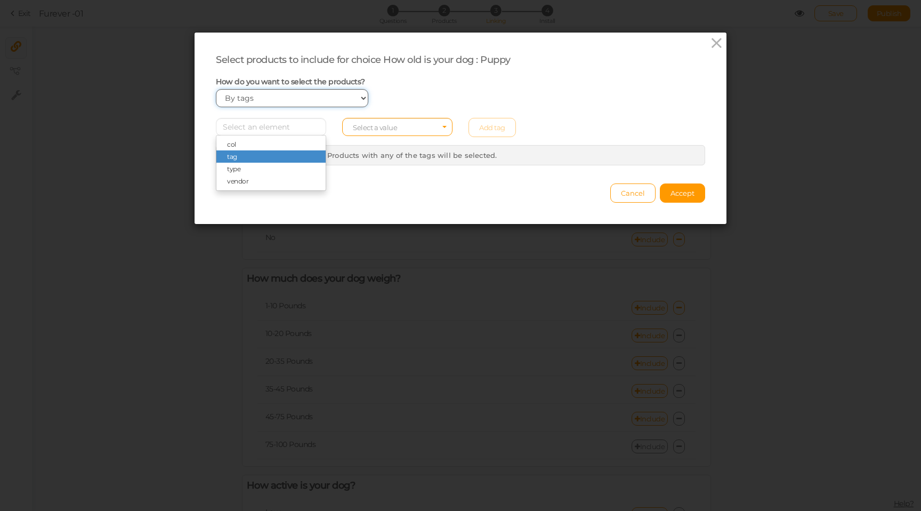
click at [242, 97] on select "Manually By tags By price" at bounding box center [292, 98] width 153 height 18
select select "manual"
click at [216, 89] on select "Manually By tags By price" at bounding box center [292, 98] width 153 height 18
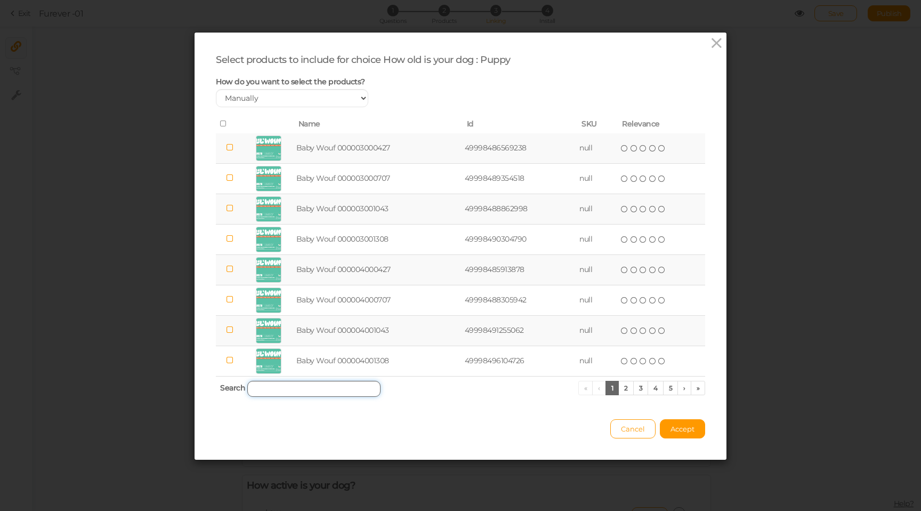
click at [282, 386] on input "search" at bounding box center [313, 389] width 133 height 16
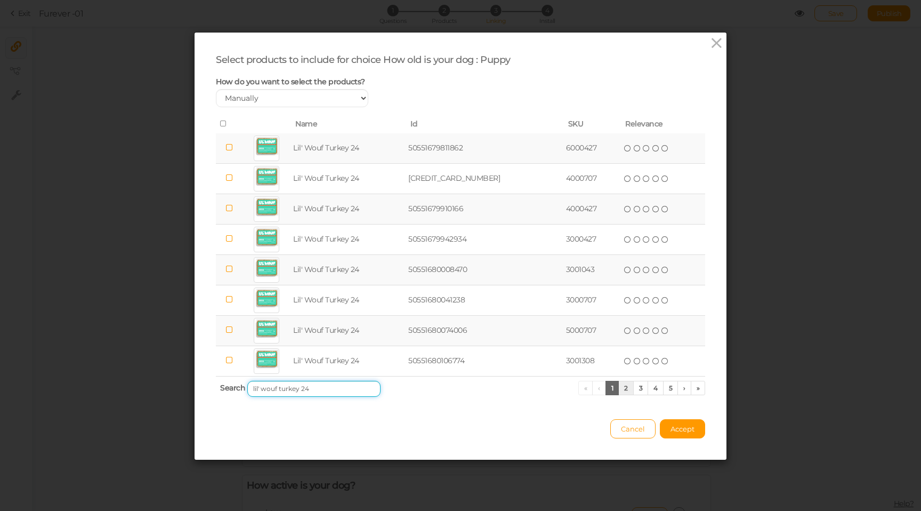
type input "lil' wouf turkey 24"
click at [626, 387] on link "2" at bounding box center [626, 388] width 15 height 14
click at [642, 390] on link "3" at bounding box center [640, 388] width 15 height 14
click at [650, 389] on link "4" at bounding box center [656, 388] width 16 height 14
click at [670, 386] on link "6" at bounding box center [670, 388] width 15 height 14
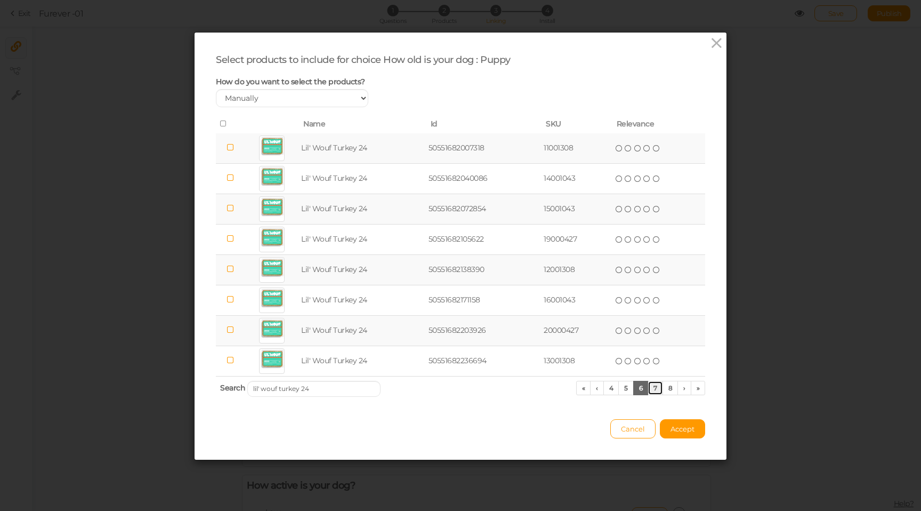
click at [660, 386] on link "7" at bounding box center [655, 388] width 15 height 14
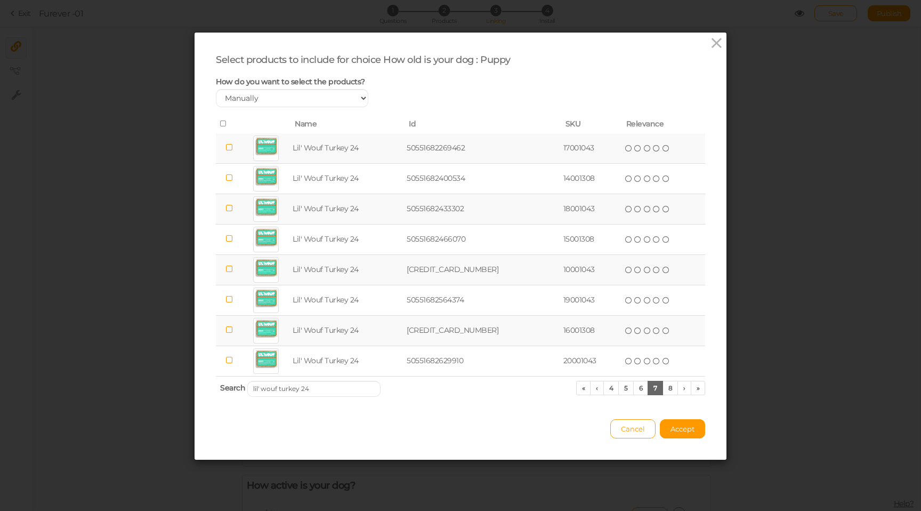
click at [224, 124] on icon at bounding box center [223, 123] width 7 height 7
click at [638, 383] on link "6" at bounding box center [640, 388] width 15 height 14
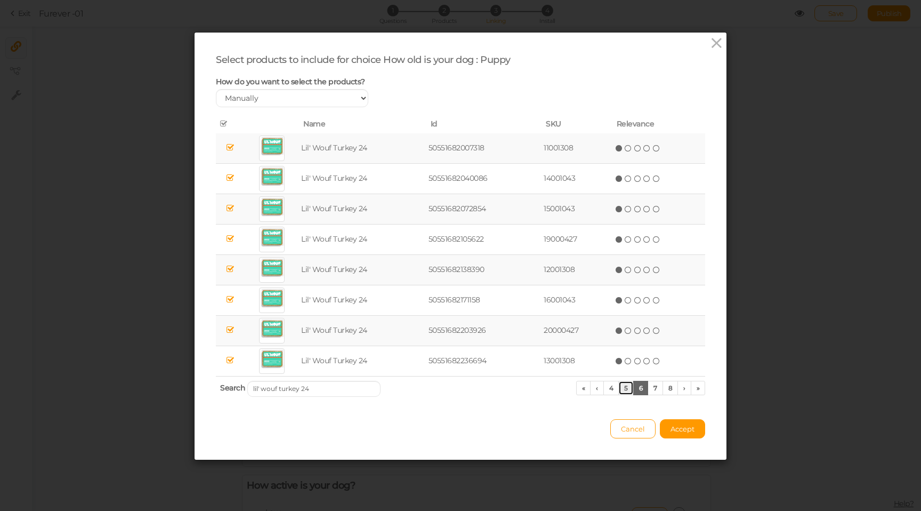
click at [630, 383] on link "5" at bounding box center [626, 388] width 15 height 14
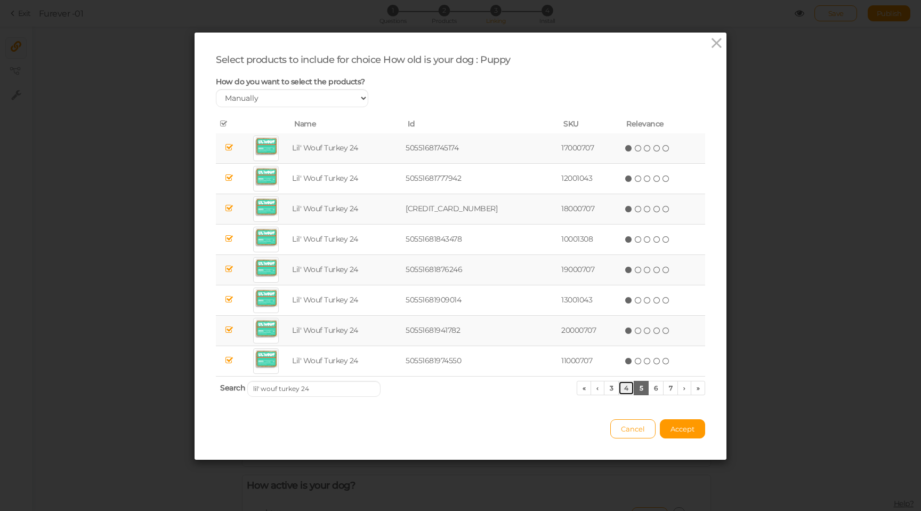
click at [619, 384] on link "4" at bounding box center [627, 388] width 16 height 14
click at [692, 429] on span "Accept" at bounding box center [683, 428] width 24 height 9
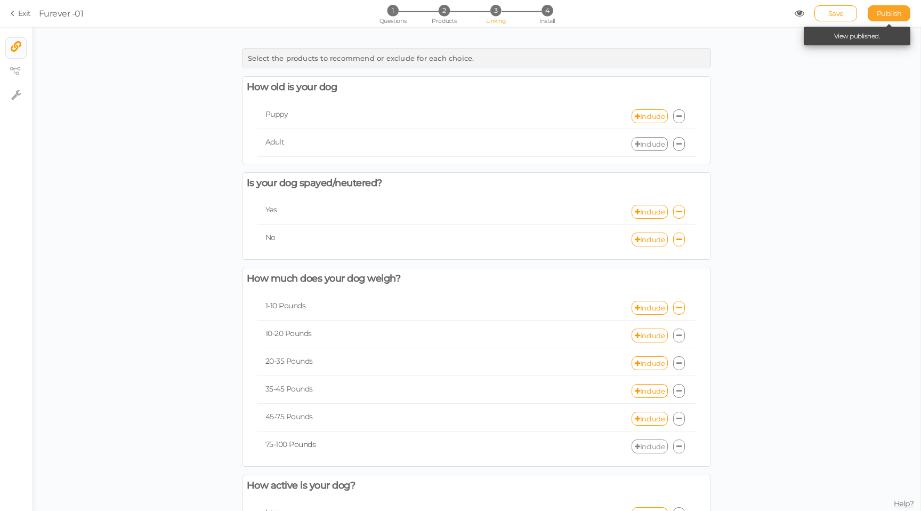
click at [897, 15] on span "Publish" at bounding box center [889, 13] width 25 height 9
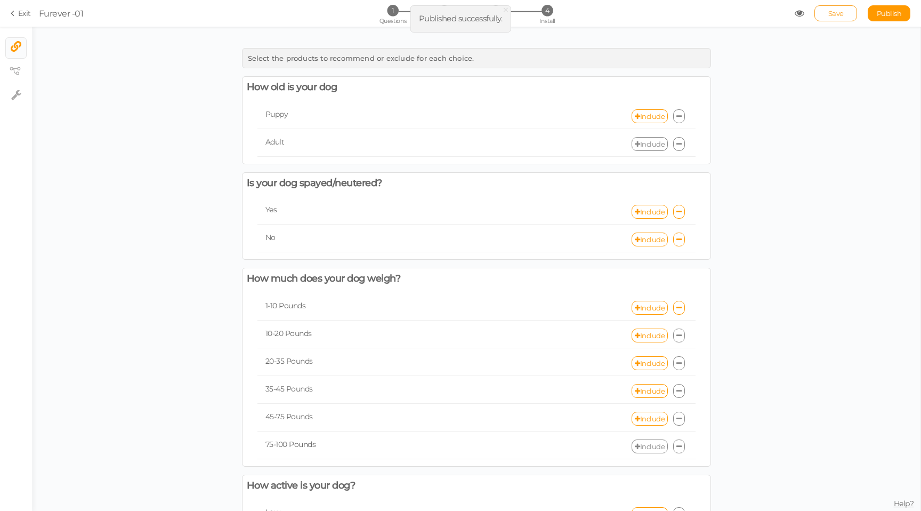
click at [838, 12] on span "Save" at bounding box center [836, 13] width 15 height 9
click at [9, 72] on link "× View tree" at bounding box center [16, 71] width 20 height 20
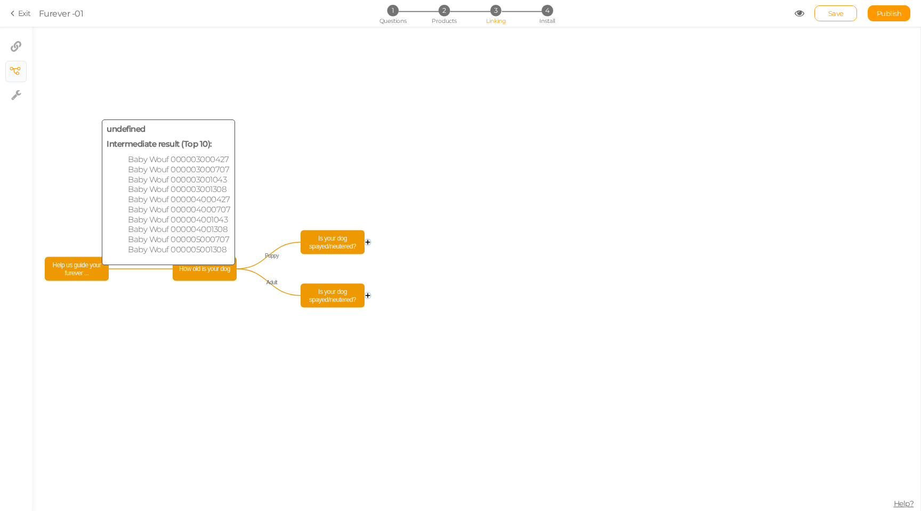
click at [84, 276] on span "Help us guide your furever ..." at bounding box center [76, 269] width 59 height 19
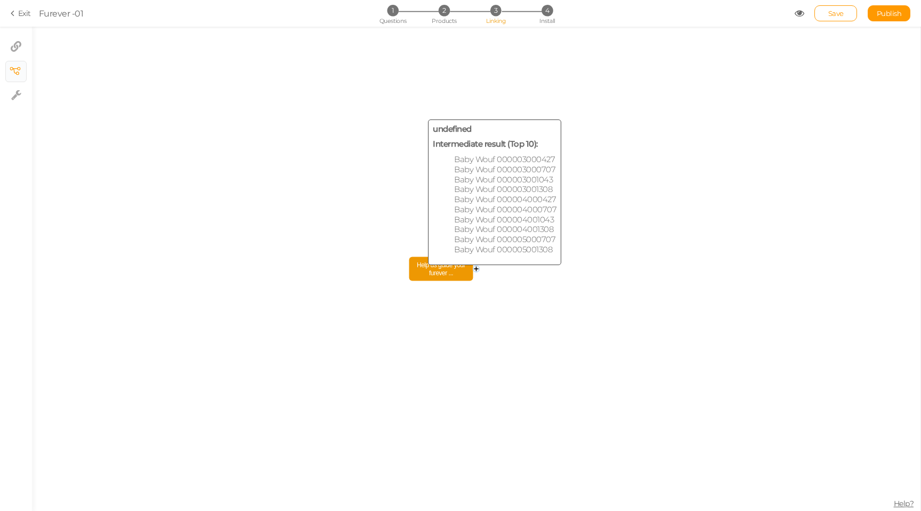
click at [417, 277] on span "Help us guide your furever ..." at bounding box center [441, 269] width 59 height 19
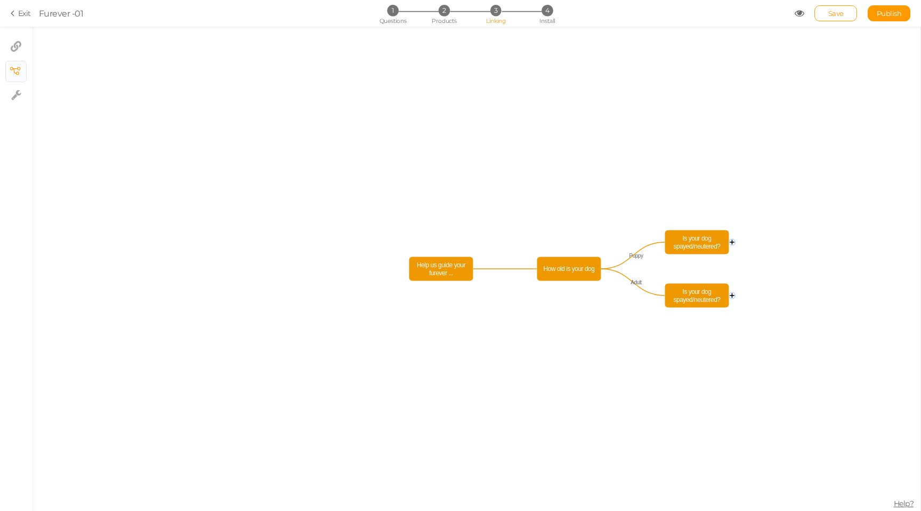
click at [452, 17] on div "1 Questions 2 Products 3 Linking 4 Install" at bounding box center [460, 14] width 223 height 19
click at [446, 13] on span "2" at bounding box center [444, 10] width 11 height 11
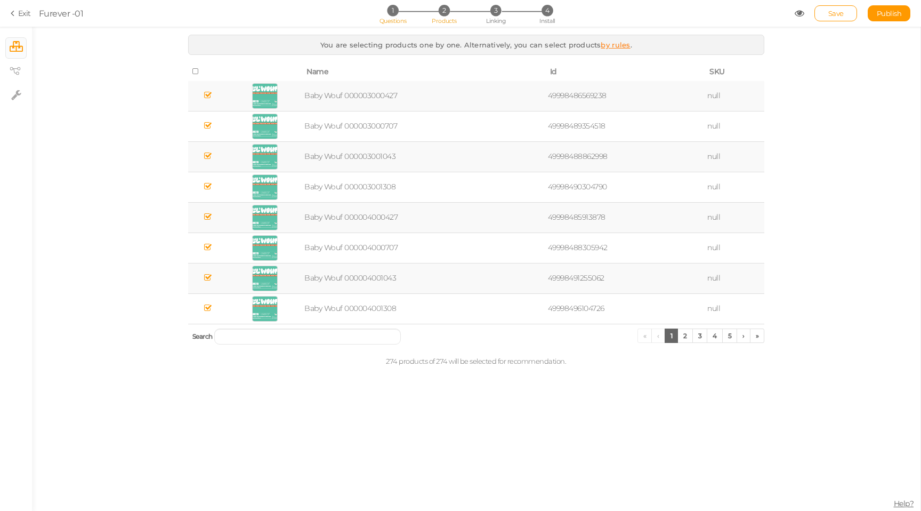
click at [407, 7] on li "1 Questions" at bounding box center [393, 10] width 50 height 11
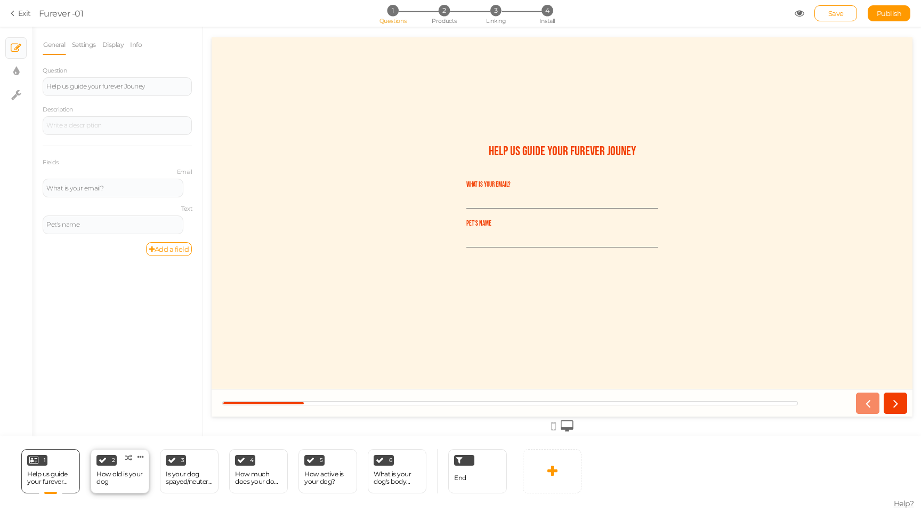
click at [116, 468] on div "2 How old is your dog × Define the conditions to show this slide. Clone Change …" at bounding box center [120, 471] width 59 height 44
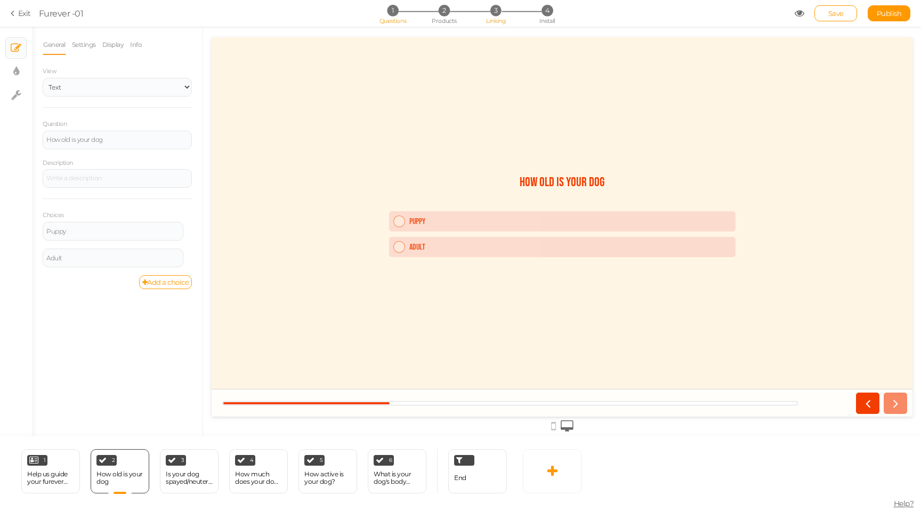
click at [492, 15] on li "3 Linking" at bounding box center [496, 10] width 50 height 11
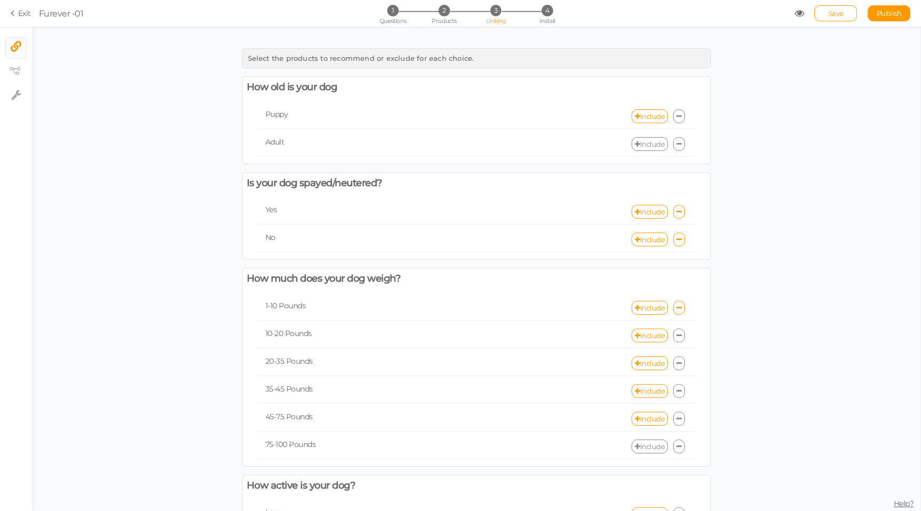
click at [635, 160] on div "How old is your dog Puppy Include Adult Include" at bounding box center [476, 120] width 469 height 88
click at [649, 111] on link "Include" at bounding box center [650, 116] width 36 height 14
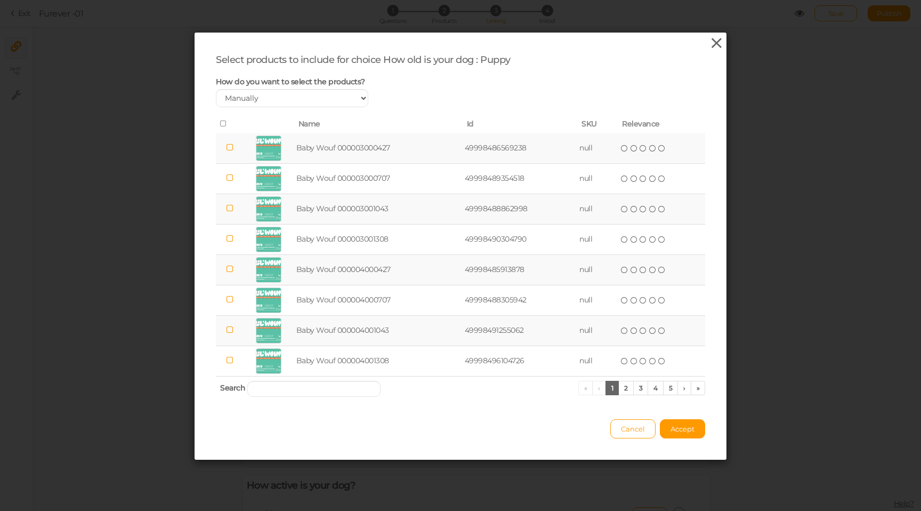
click at [716, 51] on icon at bounding box center [716, 43] width 15 height 16
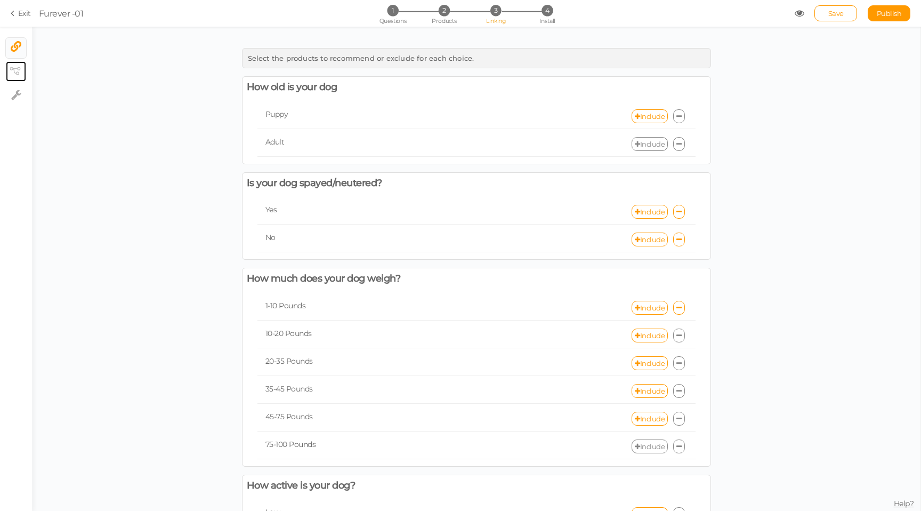
click at [9, 77] on link "× View tree" at bounding box center [16, 71] width 20 height 20
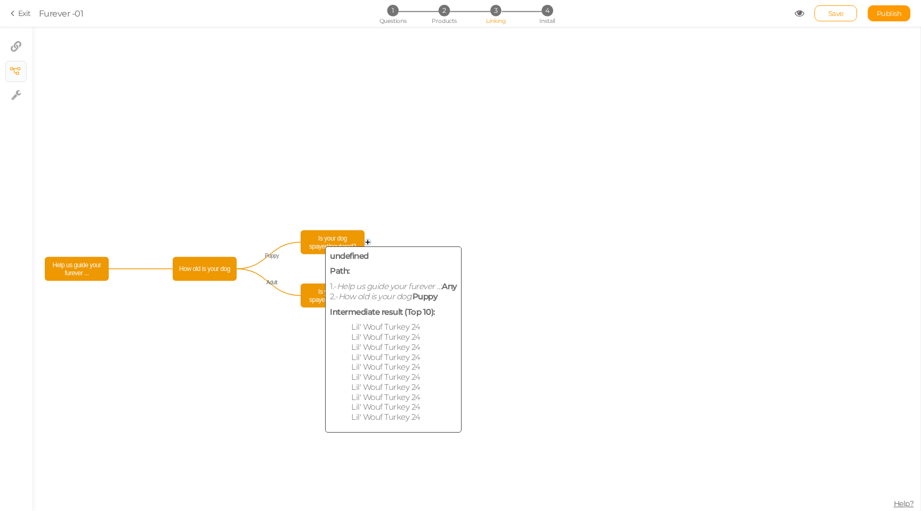
click at [316, 249] on span "Is your dog spayed/neutered?" at bounding box center [332, 242] width 59 height 19
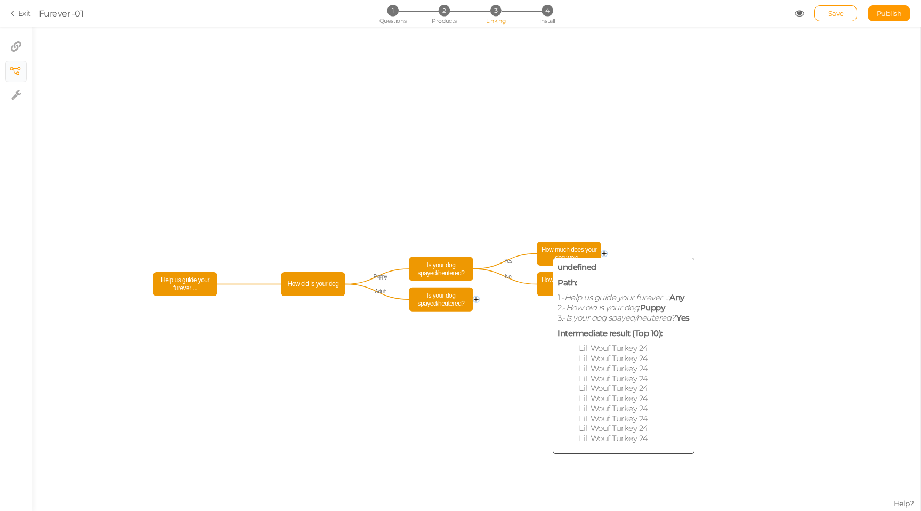
click at [559, 251] on span "How much does your dog weig..." at bounding box center [569, 253] width 59 height 19
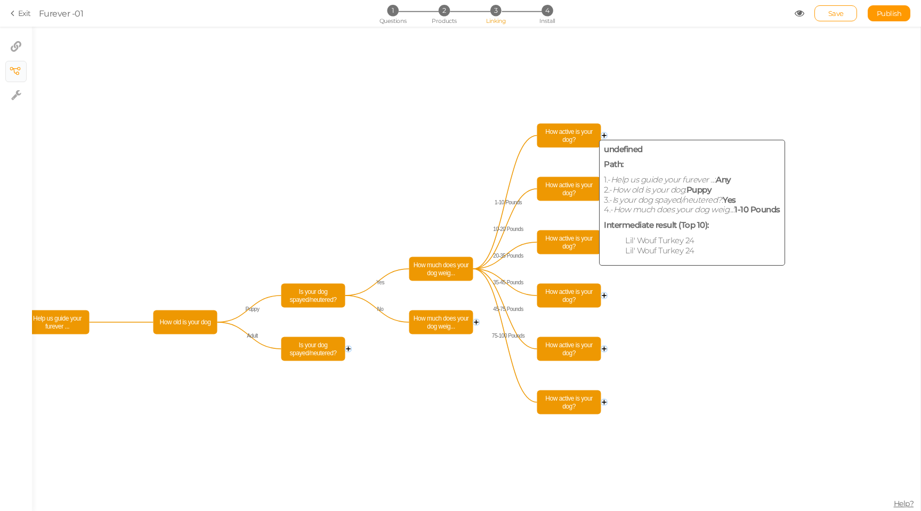
click at [590, 135] on span "How active is your dog?" at bounding box center [569, 135] width 59 height 19
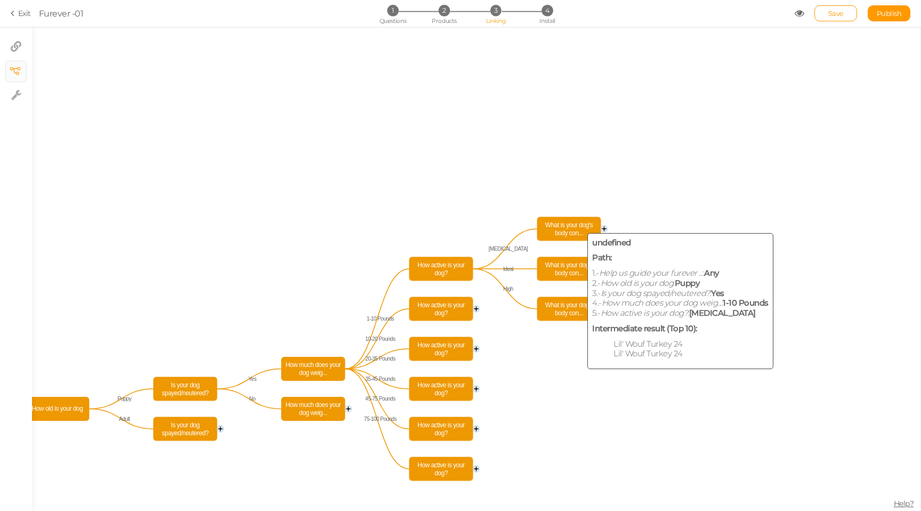
click at [572, 232] on span "What is your dog's body con..." at bounding box center [569, 229] width 59 height 19
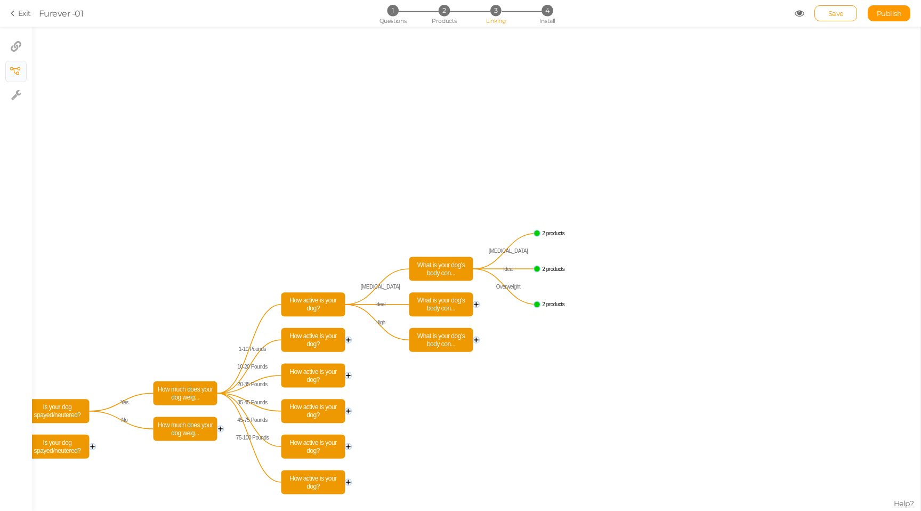
click at [552, 232] on text "2 products" at bounding box center [554, 233] width 22 height 6
click at [548, 234] on text "2 products" at bounding box center [554, 233] width 22 height 6
click at [545, 234] on text "2 products" at bounding box center [554, 233] width 22 height 6
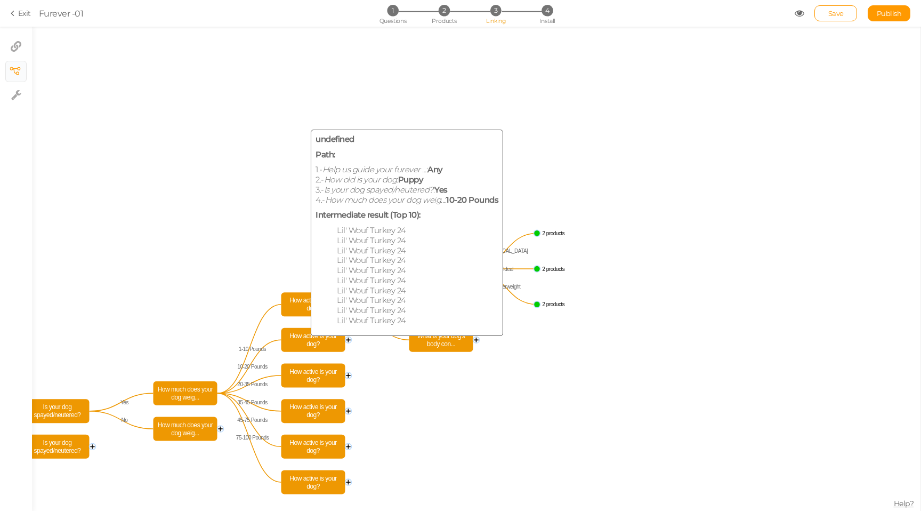
click at [323, 345] on span "How active is your dog?" at bounding box center [313, 340] width 59 height 19
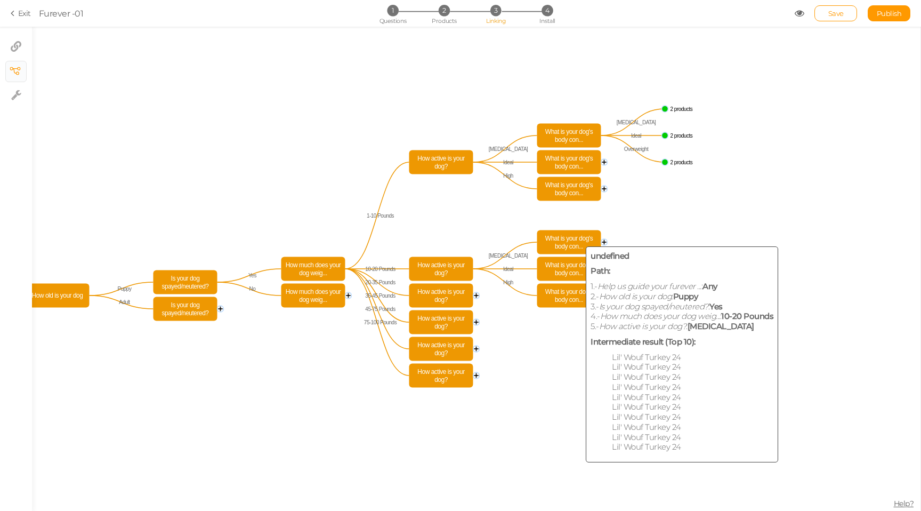
click at [568, 242] on span "What is your dog's body con..." at bounding box center [569, 242] width 59 height 19
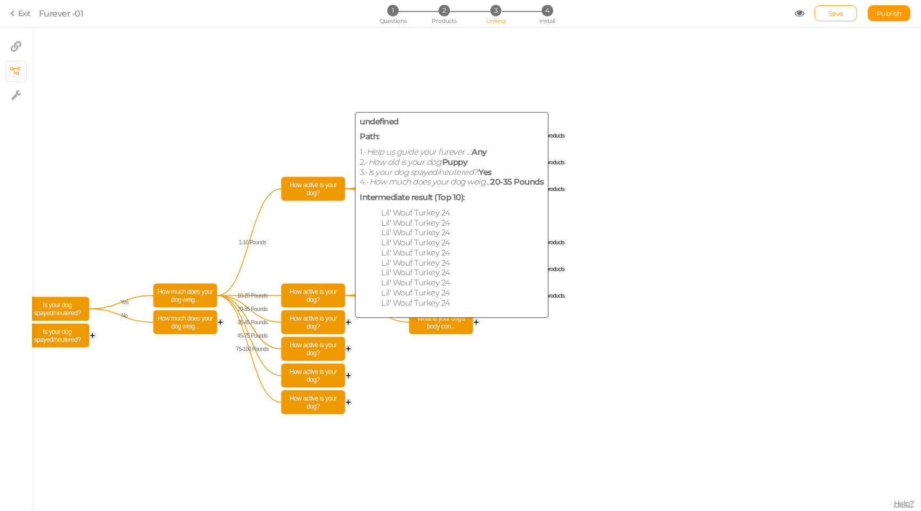
click at [315, 323] on span "How active is your dog?" at bounding box center [313, 322] width 59 height 19
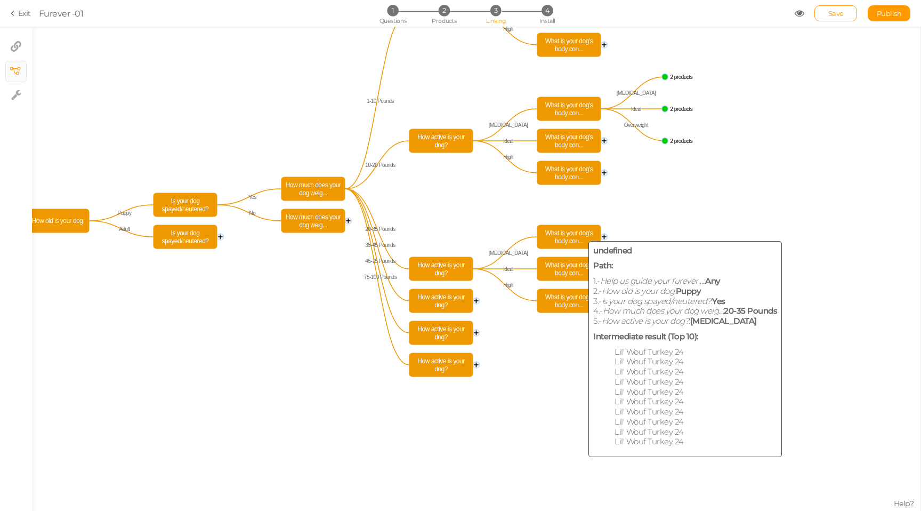
click at [569, 234] on span "What is your dog's body con..." at bounding box center [569, 237] width 59 height 19
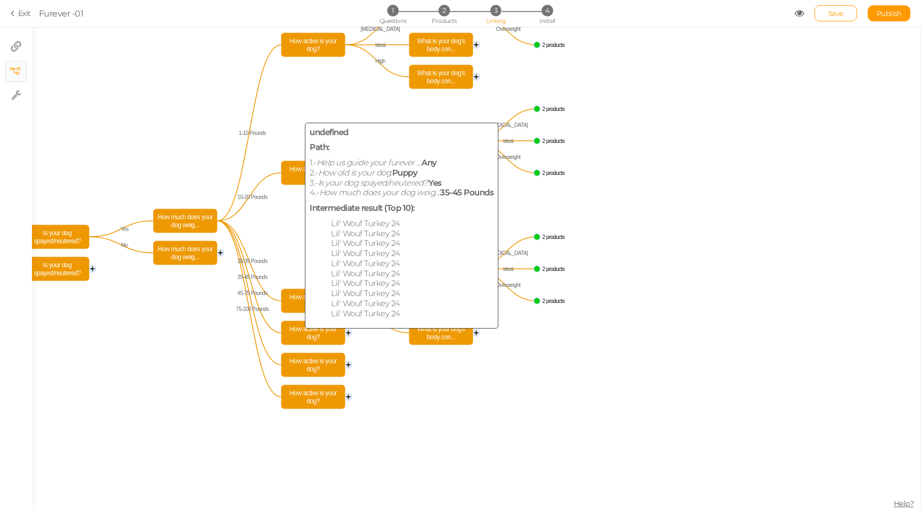
click at [305, 335] on span "How active is your dog?" at bounding box center [313, 333] width 59 height 19
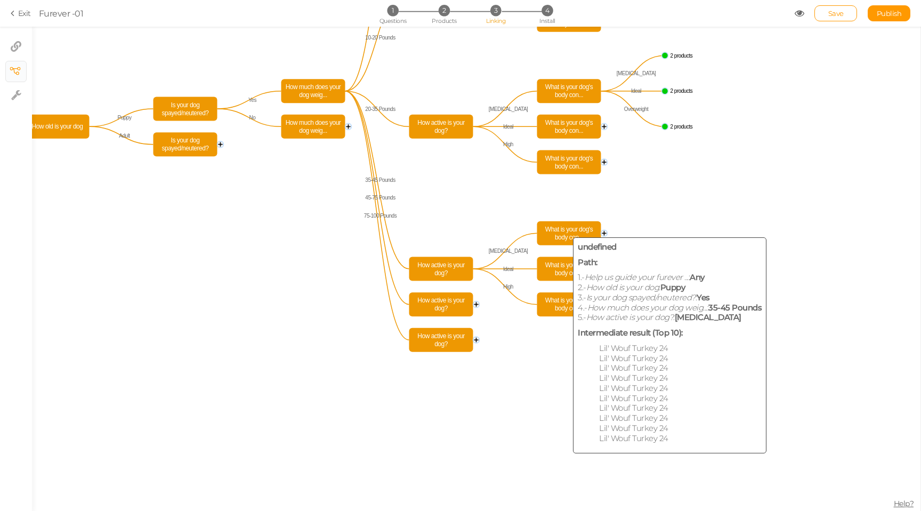
click at [564, 236] on span "What is your dog's body con..." at bounding box center [569, 233] width 59 height 19
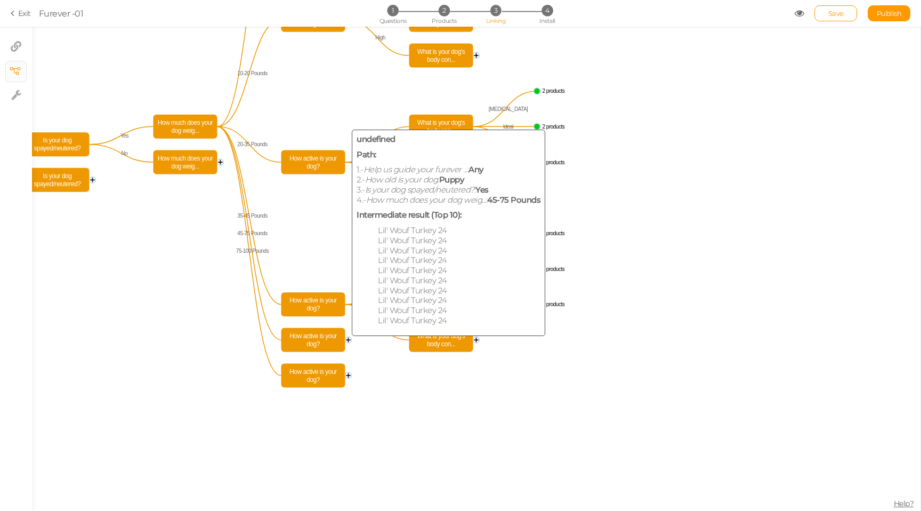
click at [328, 340] on span "How active is your dog?" at bounding box center [313, 340] width 59 height 19
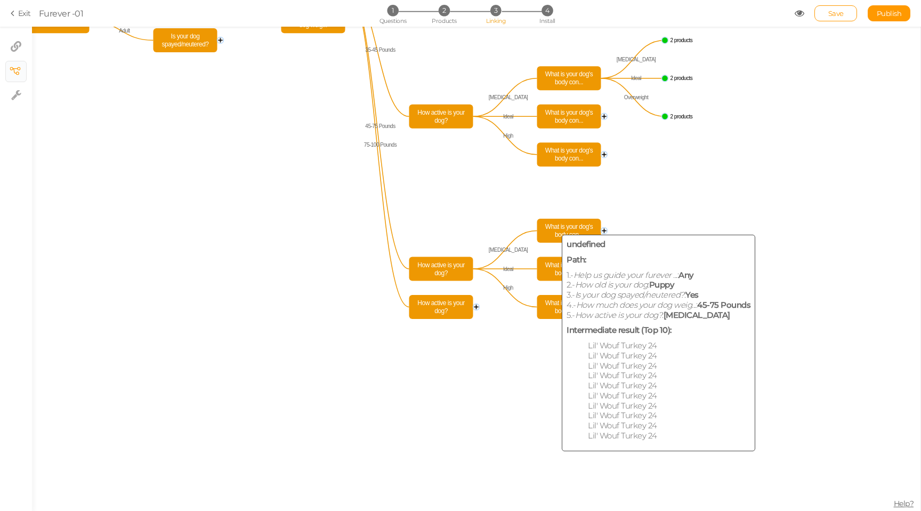
click at [553, 236] on span "What is your dog's body con..." at bounding box center [569, 230] width 59 height 19
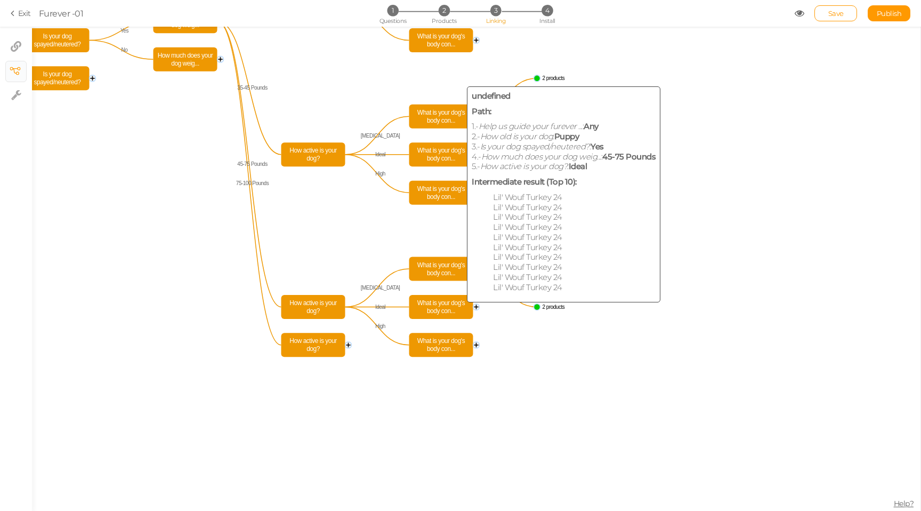
click at [447, 310] on span "What is your dog's body con..." at bounding box center [441, 307] width 59 height 19
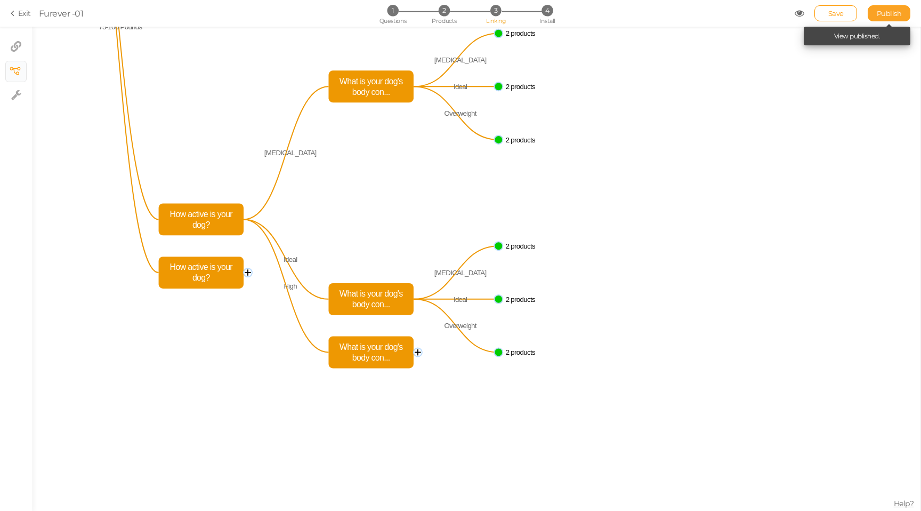
click at [900, 14] on span "Publish" at bounding box center [889, 13] width 25 height 9
click at [900, 13] on span "Publish" at bounding box center [889, 13] width 25 height 9
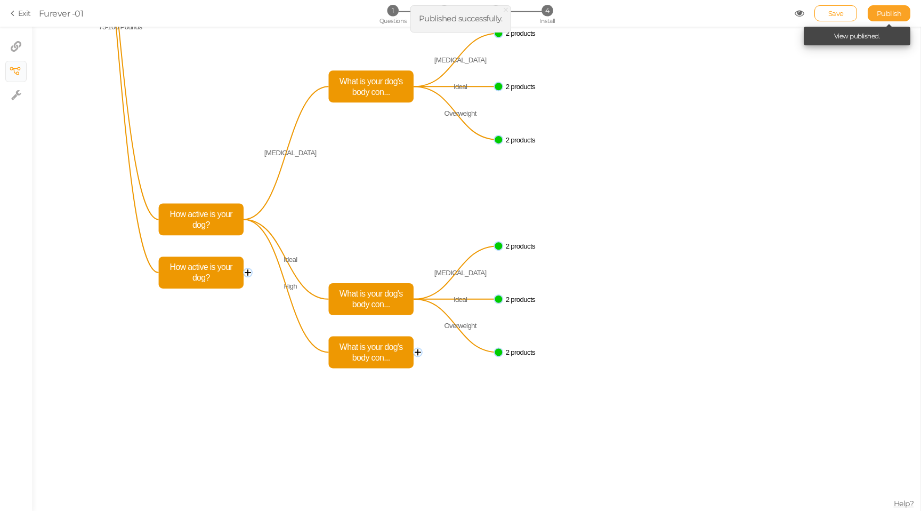
click at [900, 13] on span "Publish" at bounding box center [889, 13] width 25 height 9
click at [900, 13] on section "Exit Furever -01 1 Questions 2 Products 3 Linking 4 Install Save Publish View p…" at bounding box center [460, 13] width 921 height 27
click at [900, 13] on span "Publish" at bounding box center [889, 13] width 25 height 9
click at [900, 13] on section "Exit Furever -01 1 Questions 2 Products 3 Linking 4 Install Save Publish View p…" at bounding box center [460, 13] width 921 height 27
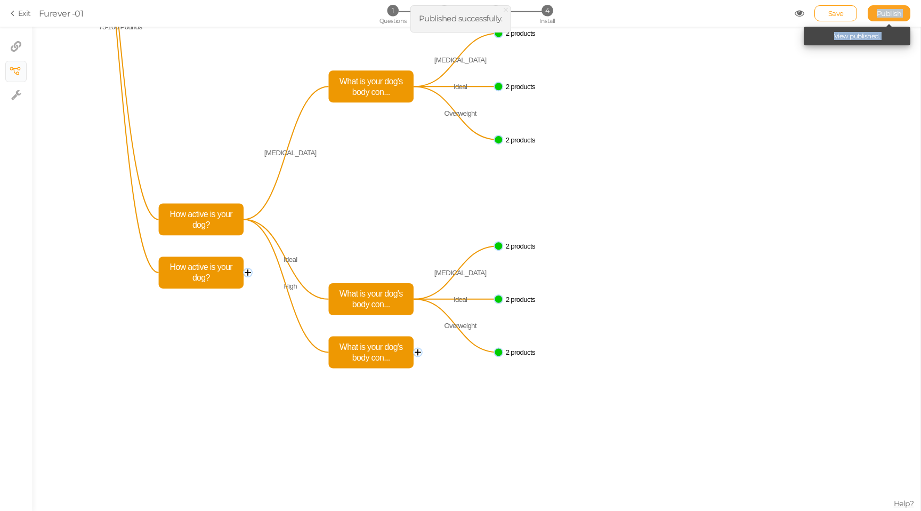
click at [900, 13] on span "Publish" at bounding box center [889, 13] width 25 height 9
click at [900, 13] on section "Exit Furever -01 1 Questions 2 Products 3 Linking 4 Install Save Publish View p…" at bounding box center [460, 13] width 921 height 27
click at [900, 13] on span "Publish" at bounding box center [889, 13] width 25 height 9
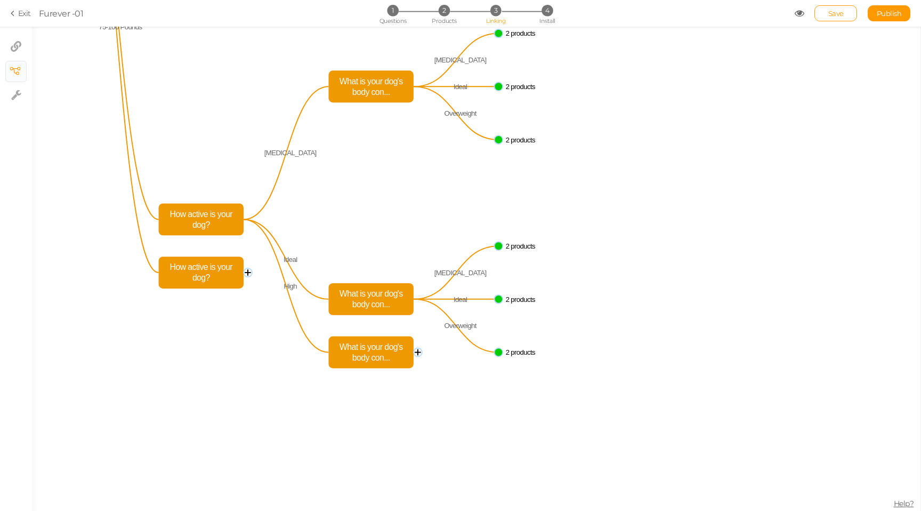
click at [25, 10] on link "Exit" at bounding box center [21, 13] width 20 height 11
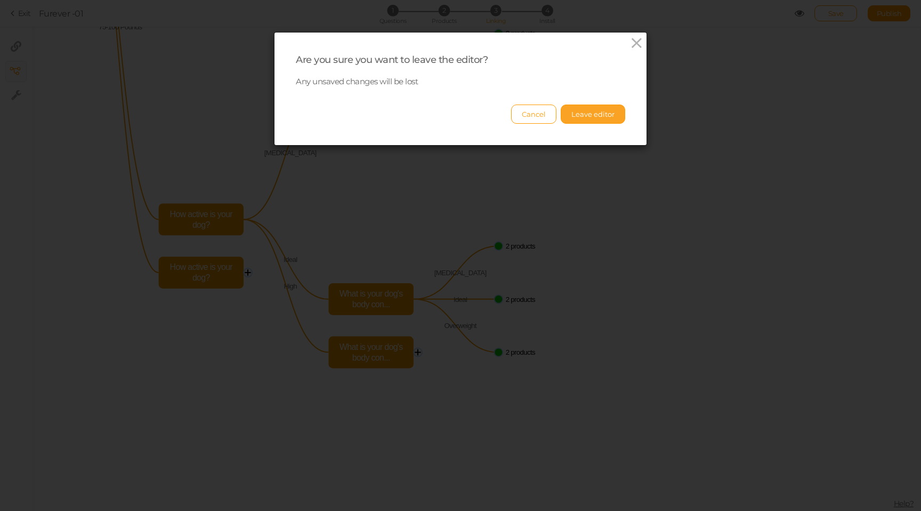
click at [601, 119] on button "Leave editor" at bounding box center [593, 114] width 65 height 19
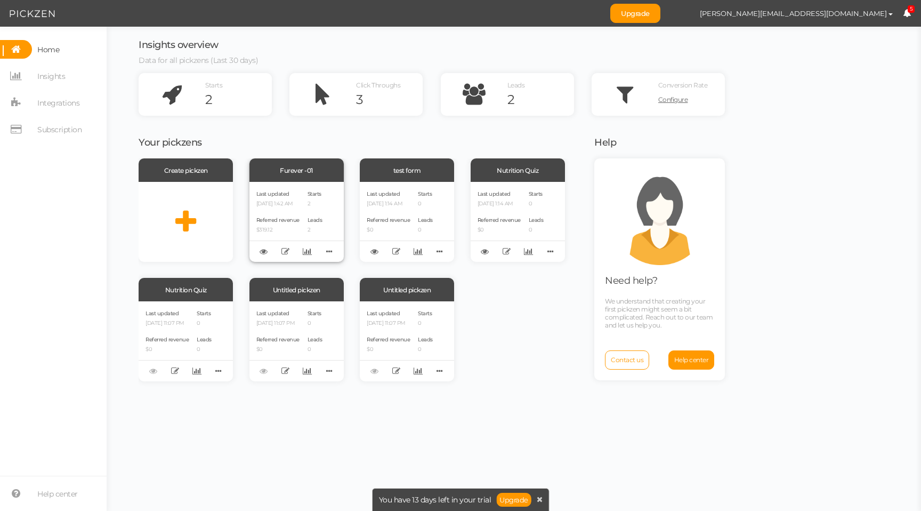
click at [295, 197] on div "Last updated [DATE] 1:42 AM" at bounding box center [277, 198] width 43 height 18
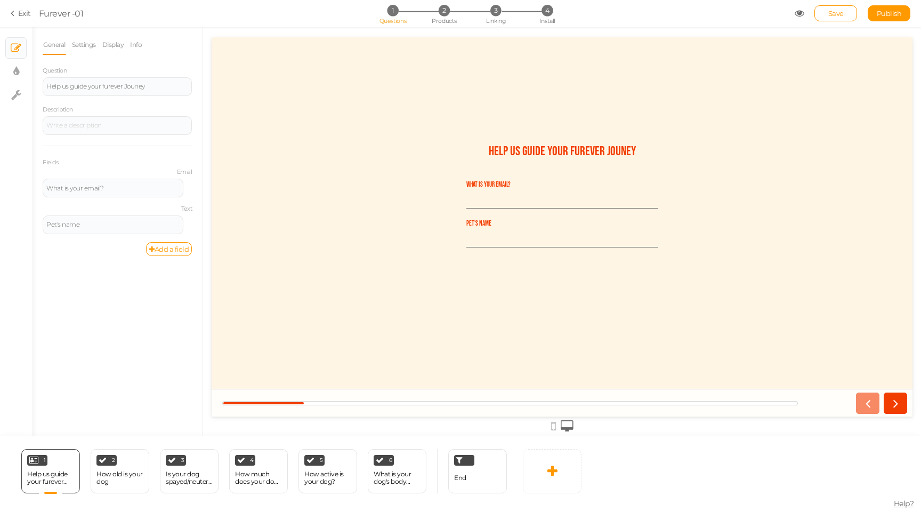
click at [24, 14] on link "Exit" at bounding box center [21, 13] width 20 height 11
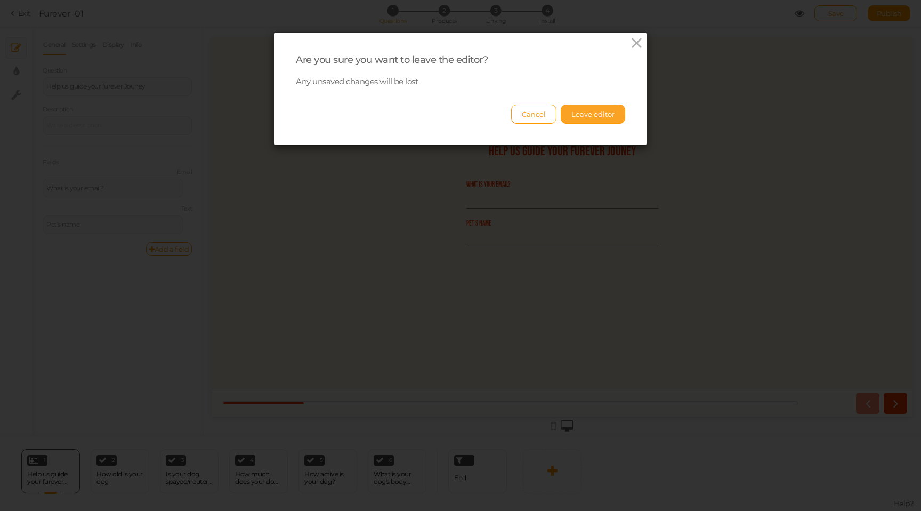
click at [572, 114] on button "Leave editor" at bounding box center [593, 114] width 65 height 19
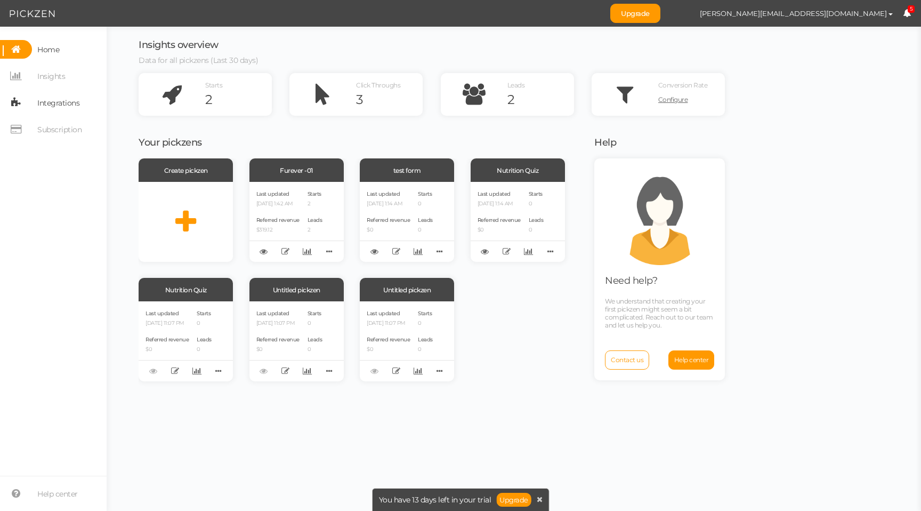
click at [73, 95] on span "Integrations" at bounding box center [58, 102] width 42 height 17
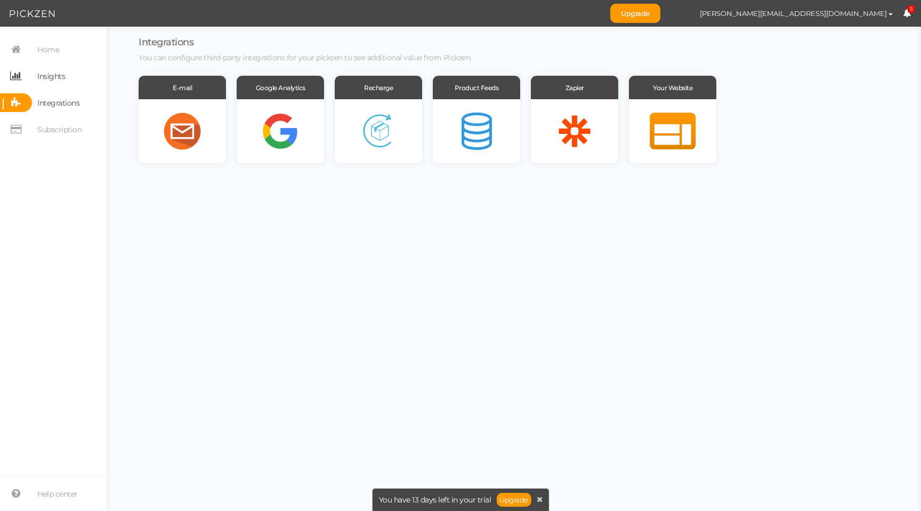
click at [57, 80] on span "Insights" at bounding box center [51, 76] width 28 height 17
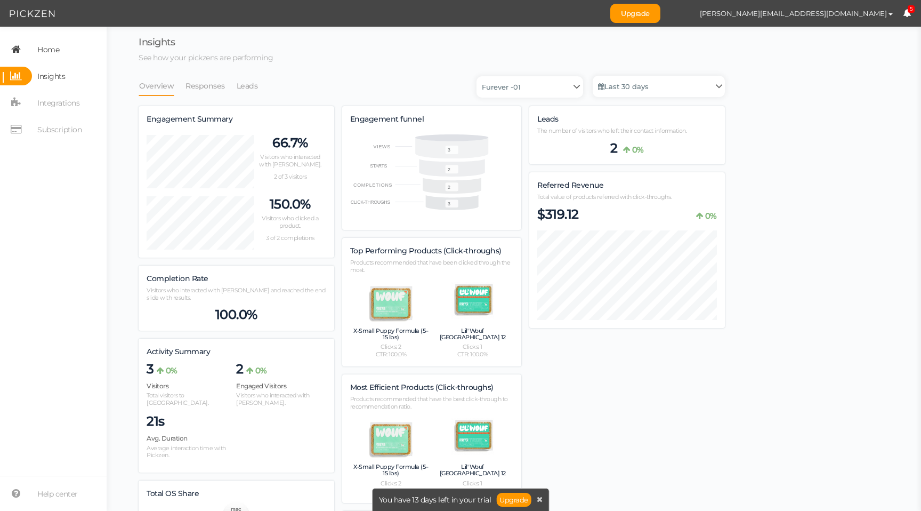
click at [52, 54] on span "Home" at bounding box center [48, 49] width 22 height 17
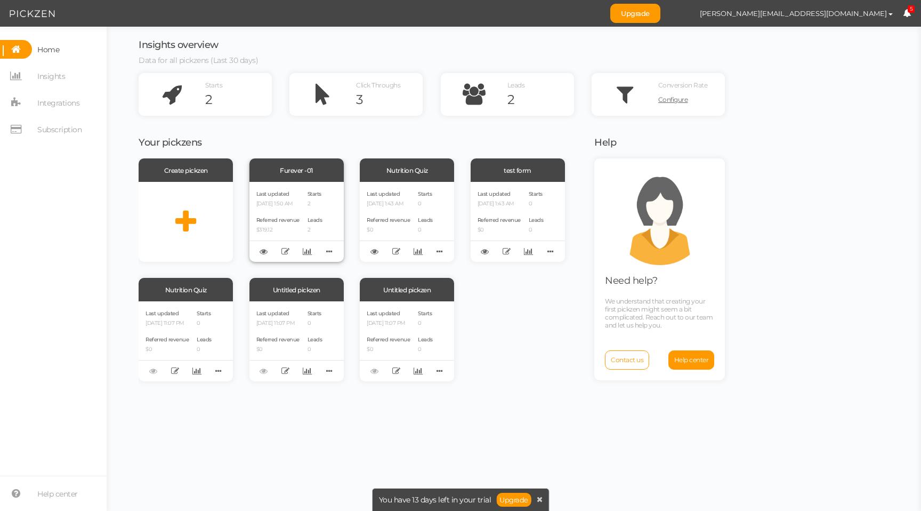
click at [301, 210] on div "Last updated [DATE] 1:50 AM Referred revenue $319.12 Starts 2 Leads 2" at bounding box center [297, 222] width 94 height 80
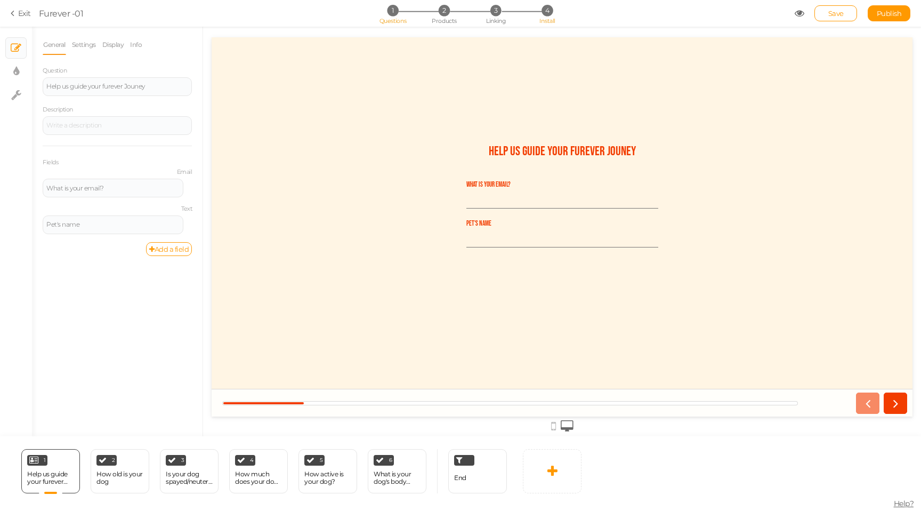
click at [549, 11] on span "4" at bounding box center [547, 10] width 11 height 11
select select "pct"
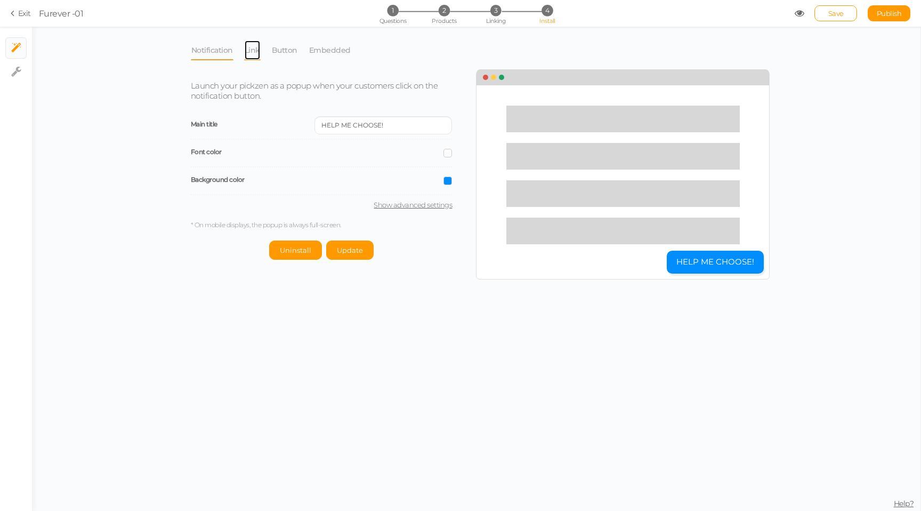
click at [247, 54] on link "Link" at bounding box center [252, 50] width 17 height 20
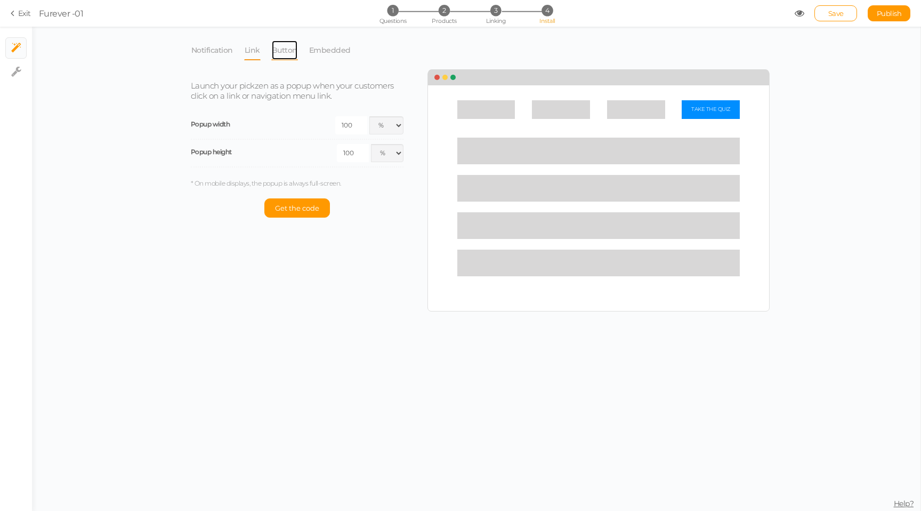
click at [286, 53] on link "Button" at bounding box center [284, 50] width 27 height 20
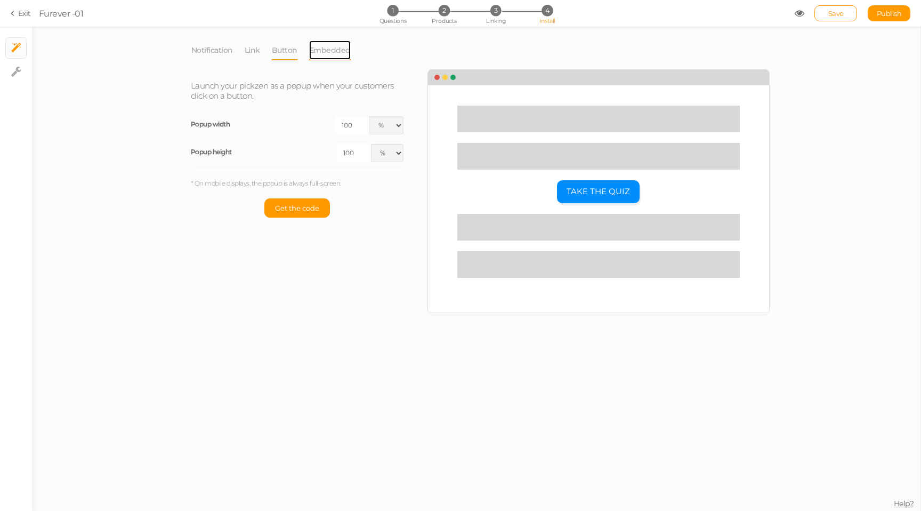
click at [340, 59] on link "Embedded" at bounding box center [330, 50] width 43 height 20
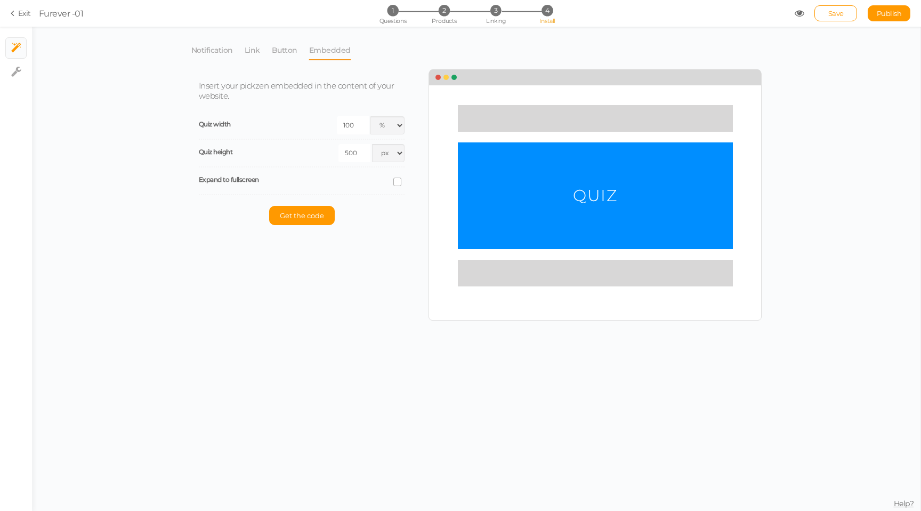
click at [322, 54] on link "Embedded" at bounding box center [330, 50] width 43 height 20
click at [332, 50] on link "Embedded" at bounding box center [330, 50] width 43 height 20
click at [276, 52] on link "Button" at bounding box center [284, 50] width 27 height 20
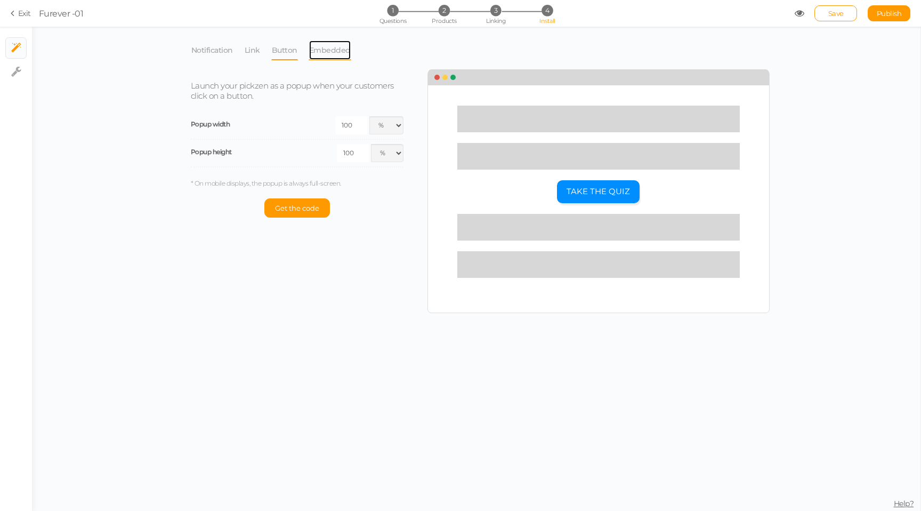
click at [316, 50] on link "Embedded" at bounding box center [330, 50] width 43 height 20
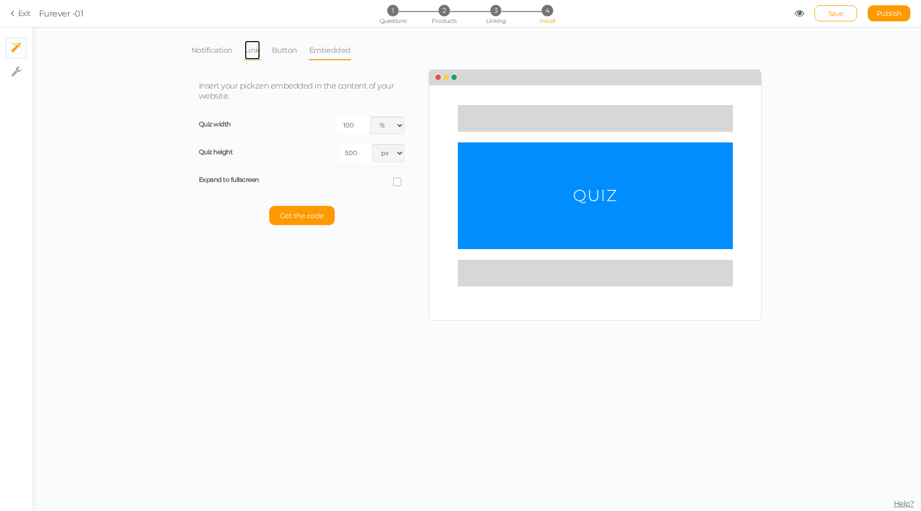
click at [250, 44] on link "Link" at bounding box center [252, 50] width 17 height 20
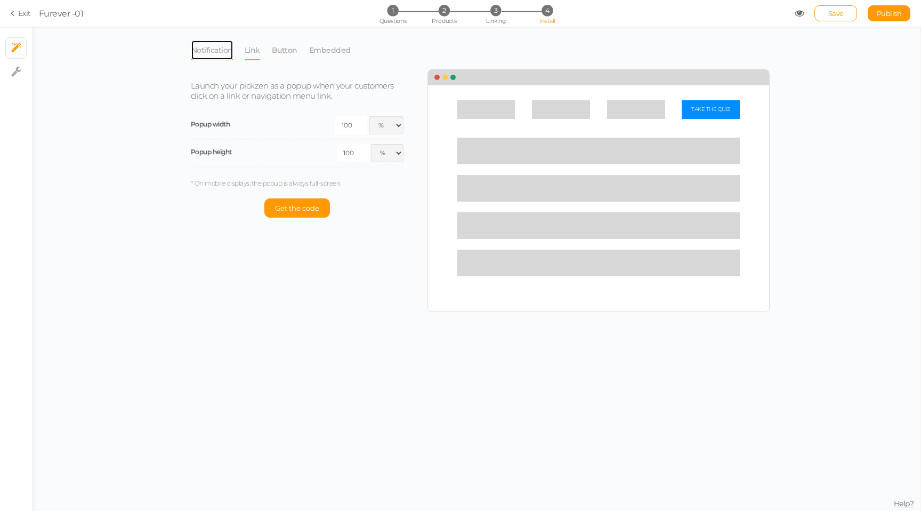
click at [205, 48] on link "Notification" at bounding box center [212, 50] width 43 height 20
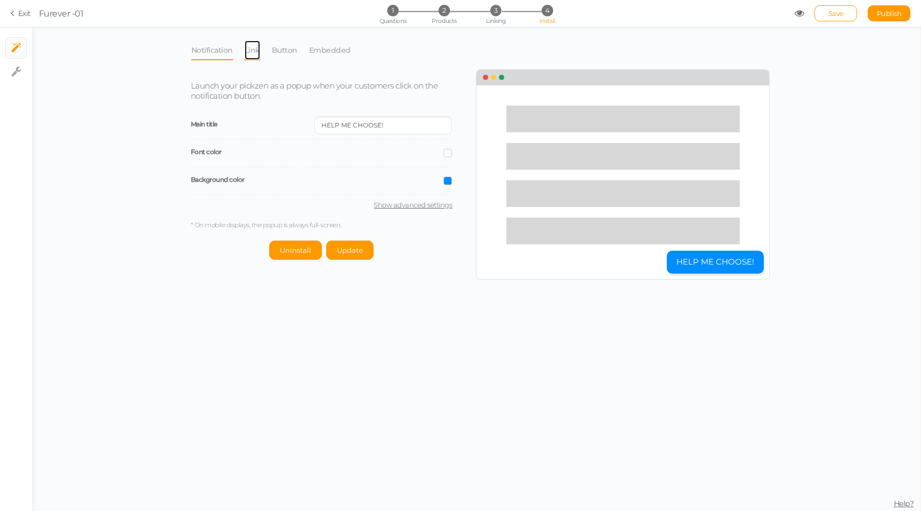
click at [245, 54] on link "Link" at bounding box center [252, 50] width 17 height 20
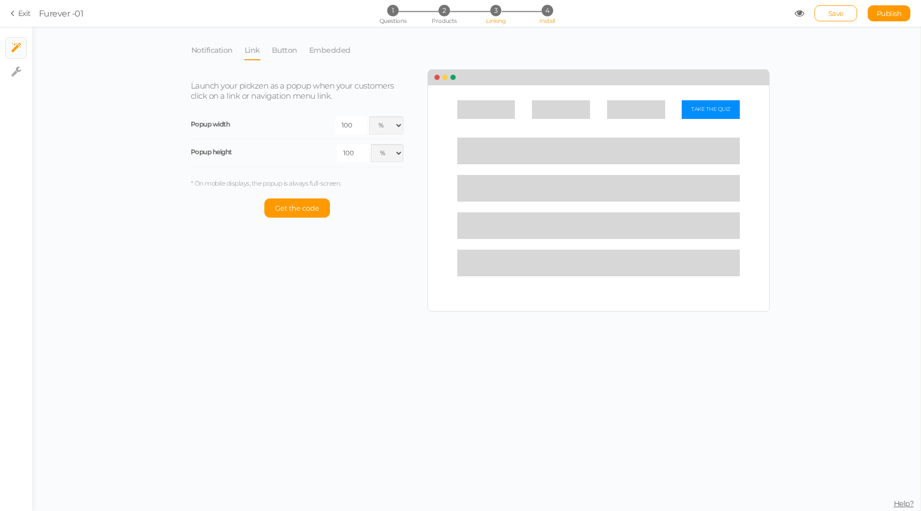
click at [488, 18] on span "Linking" at bounding box center [495, 20] width 19 height 7
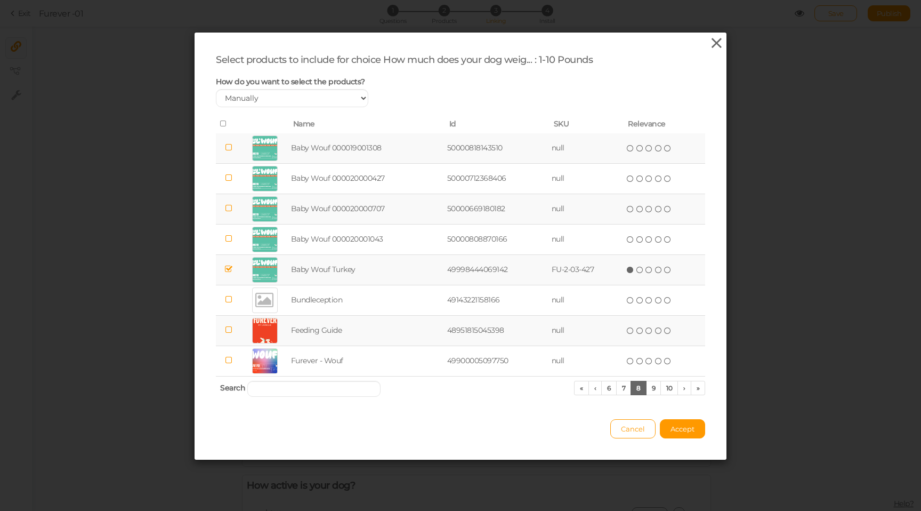
click at [720, 44] on icon at bounding box center [716, 43] width 15 height 16
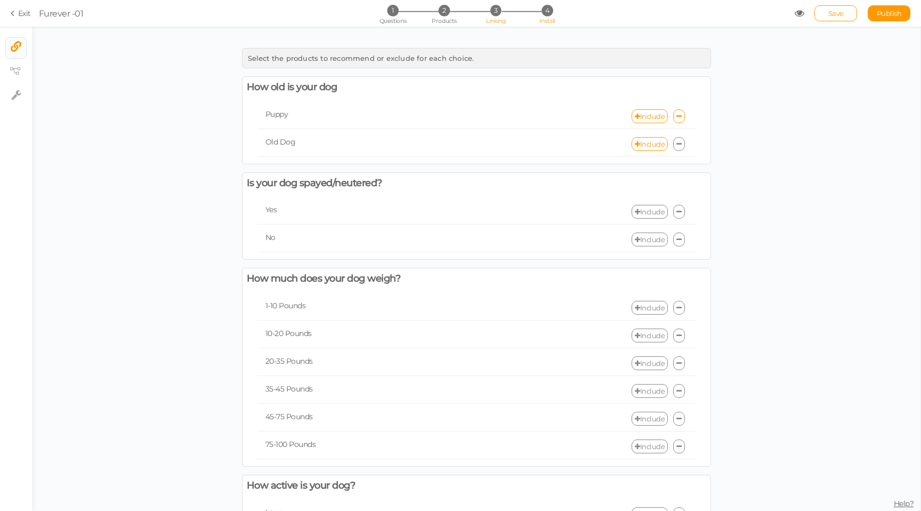
click at [547, 10] on span "4" at bounding box center [547, 10] width 11 height 11
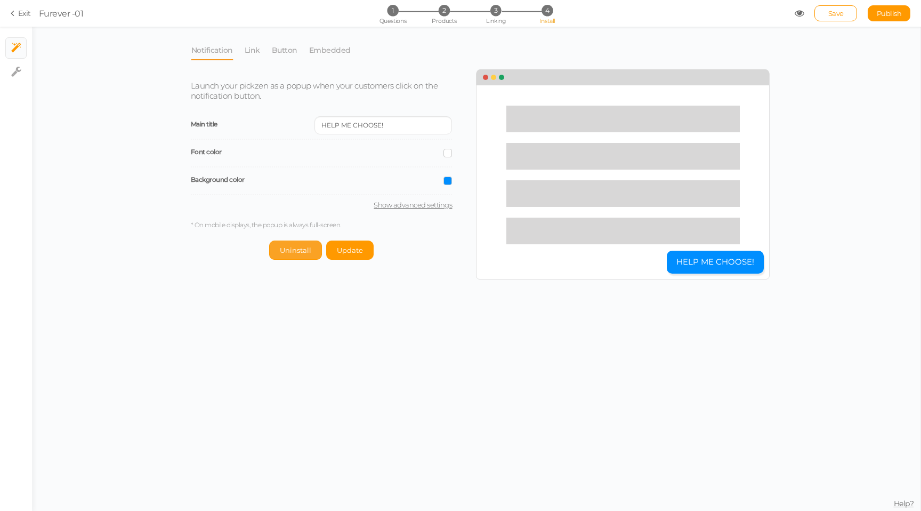
click at [297, 251] on span "Uninstall" at bounding box center [295, 250] width 31 height 9
